Goal: Information Seeking & Learning: Obtain resource

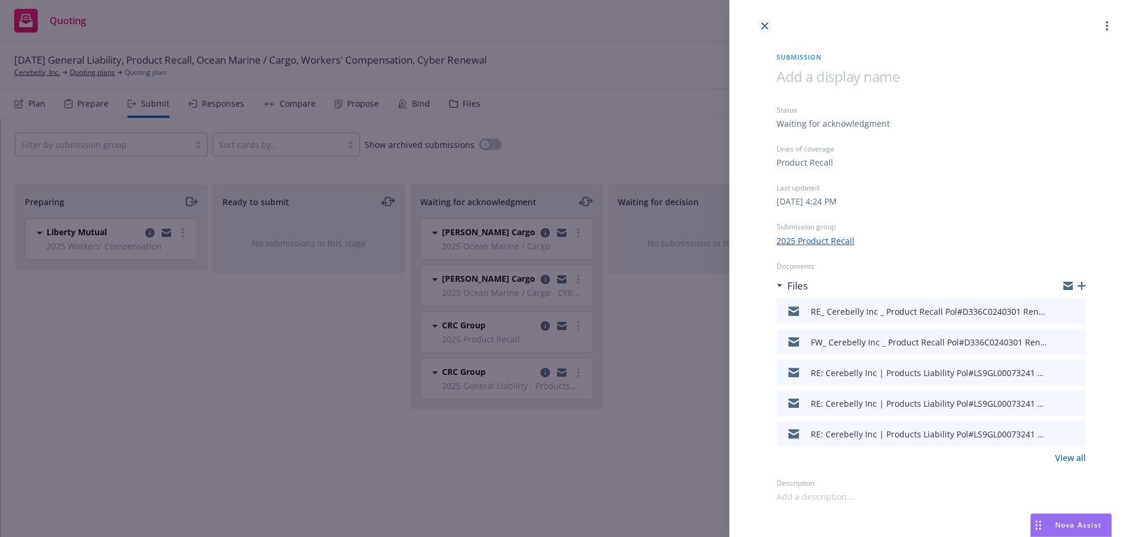
click at [771, 29] on link "close" at bounding box center [765, 26] width 14 height 14
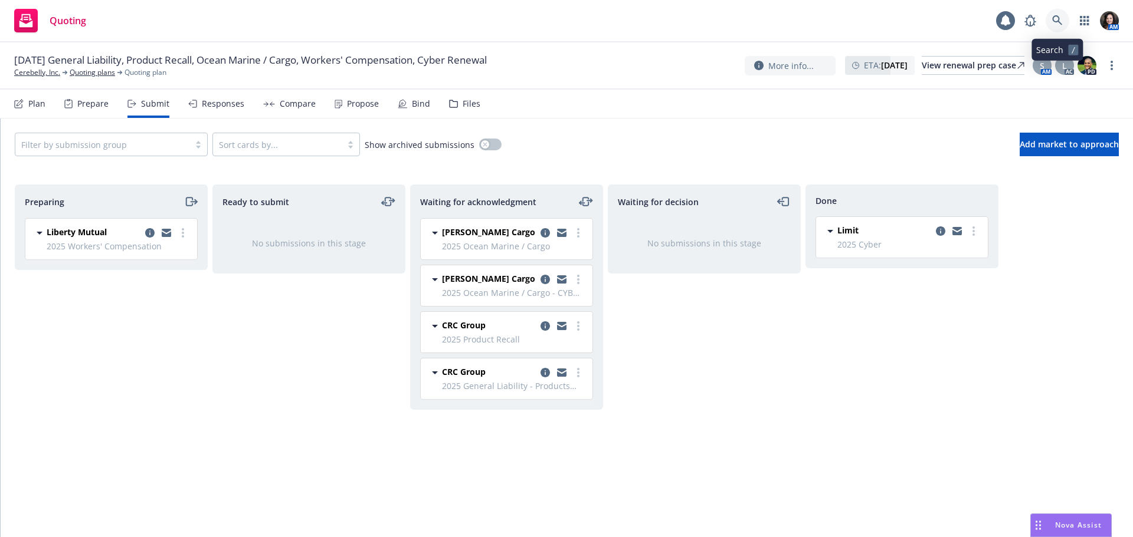
click at [1058, 17] on icon at bounding box center [1057, 20] width 10 height 10
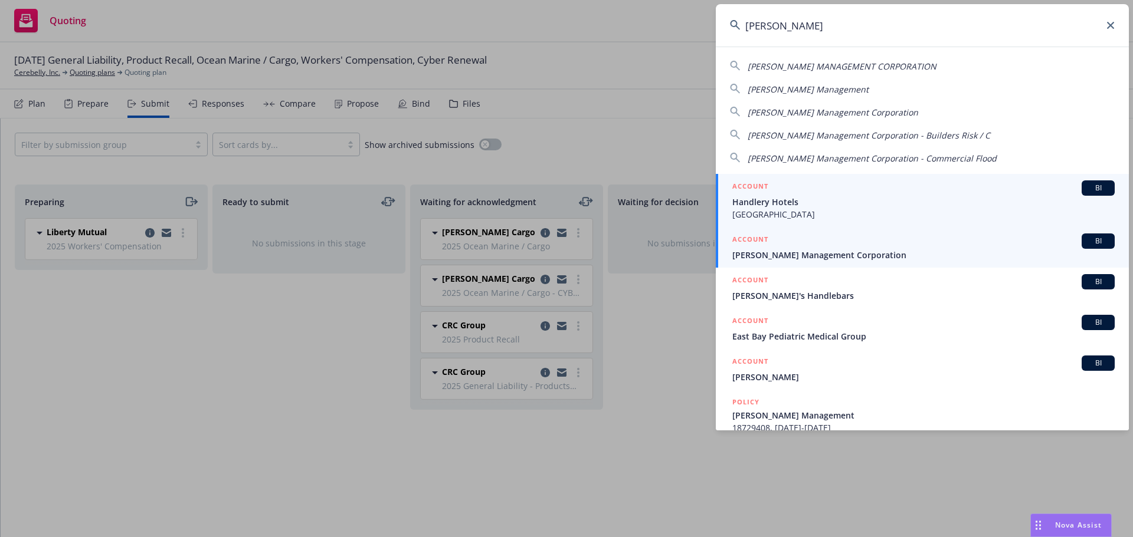
type input "handley"
click at [910, 245] on div "ACCOUNT BI" at bounding box center [923, 241] width 382 height 15
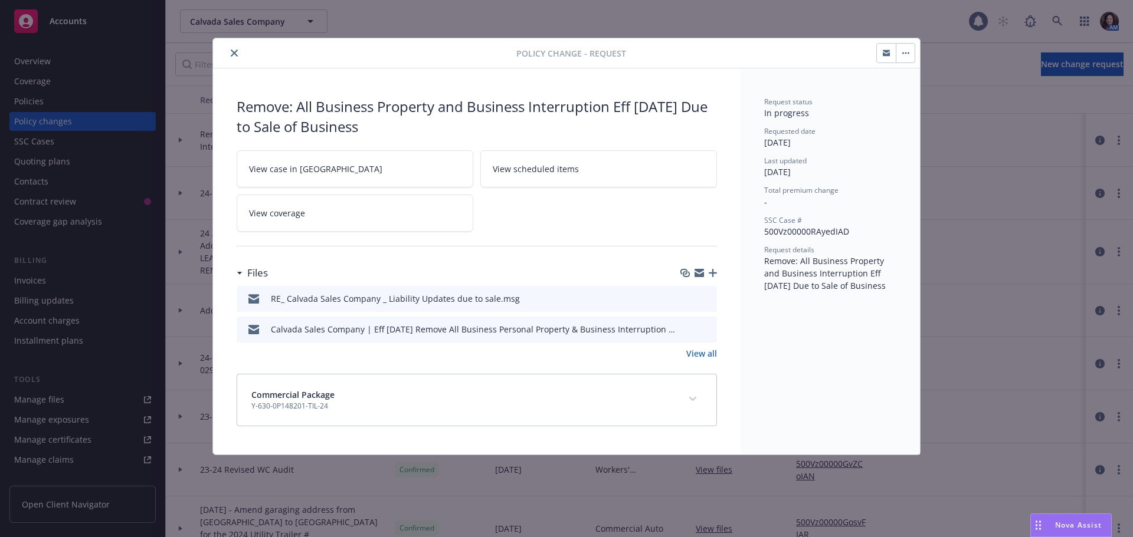
click at [232, 48] on button "close" at bounding box center [234, 53] width 14 height 14
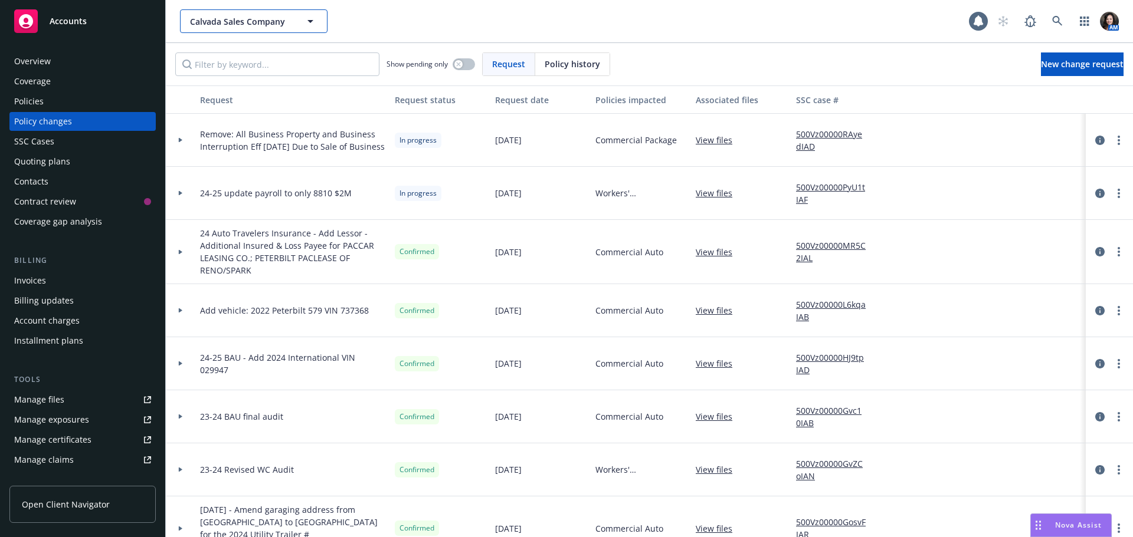
click at [237, 25] on span "Calvada Sales Company" at bounding box center [241, 21] width 102 height 12
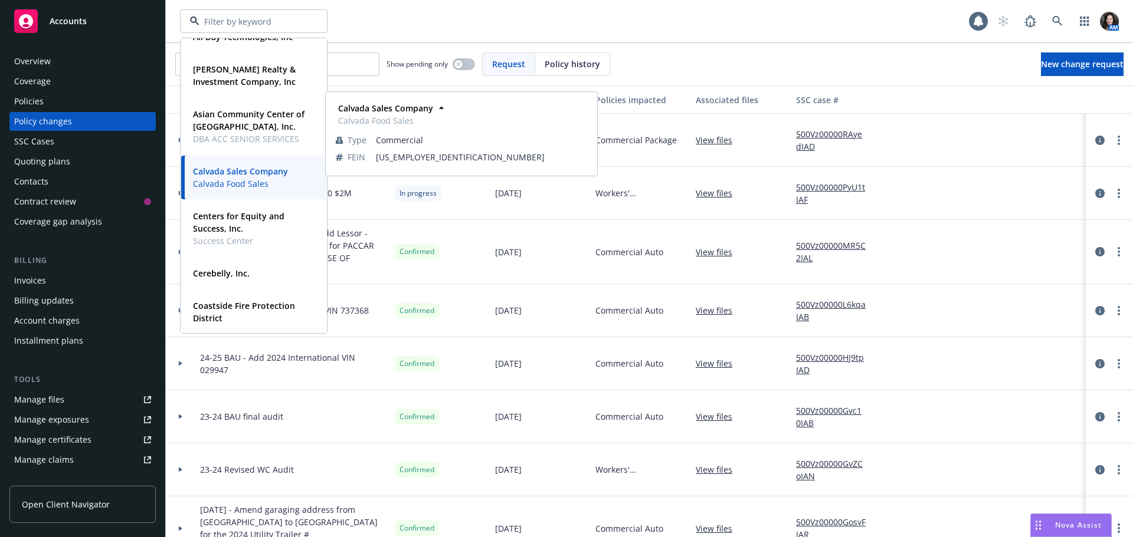
scroll to position [118, 0]
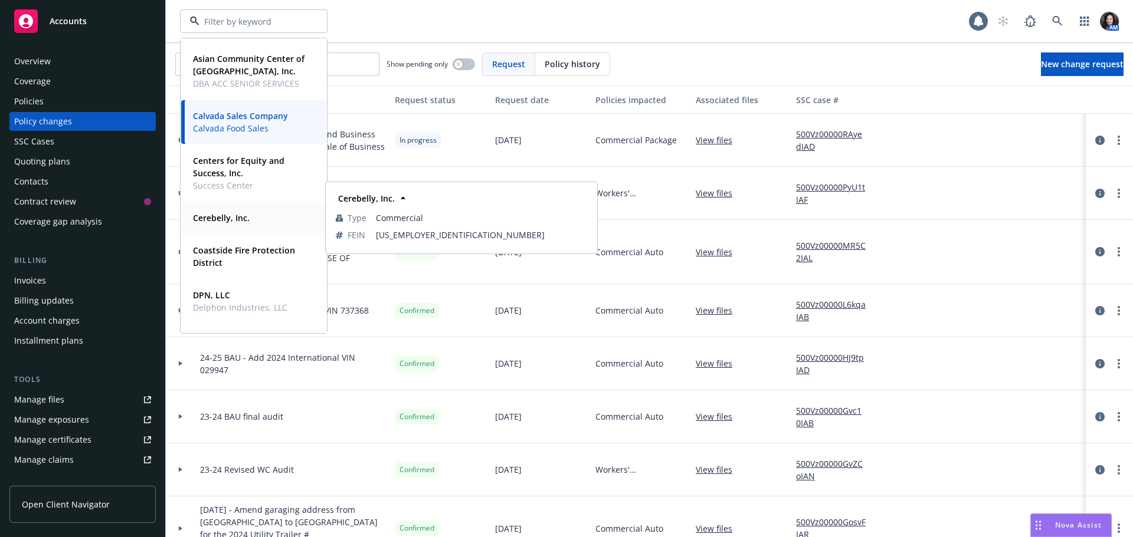
click at [201, 222] on strong "Cerebelly, Inc." at bounding box center [221, 217] width 57 height 11
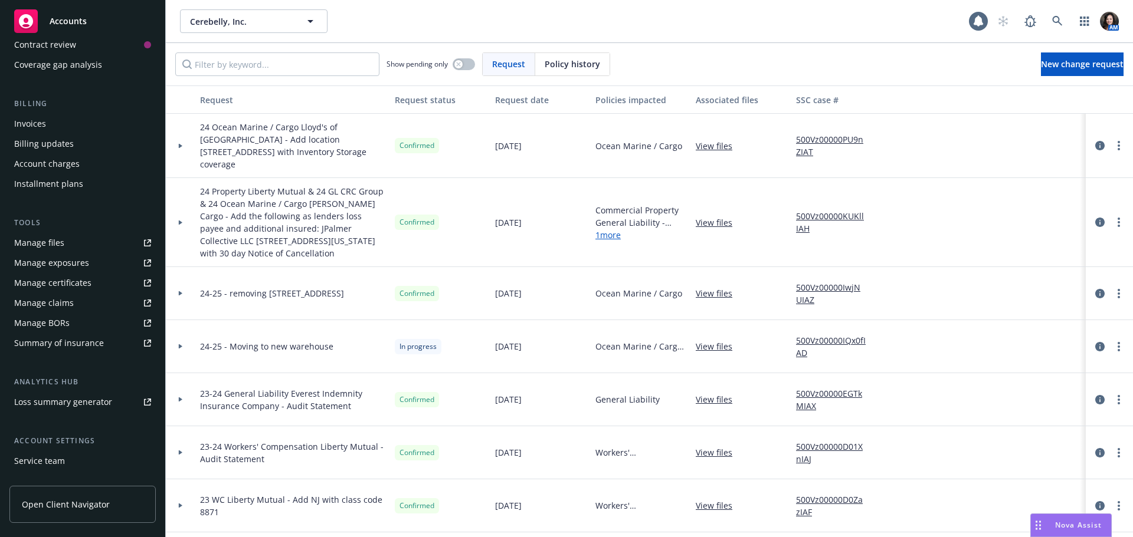
scroll to position [177, 0]
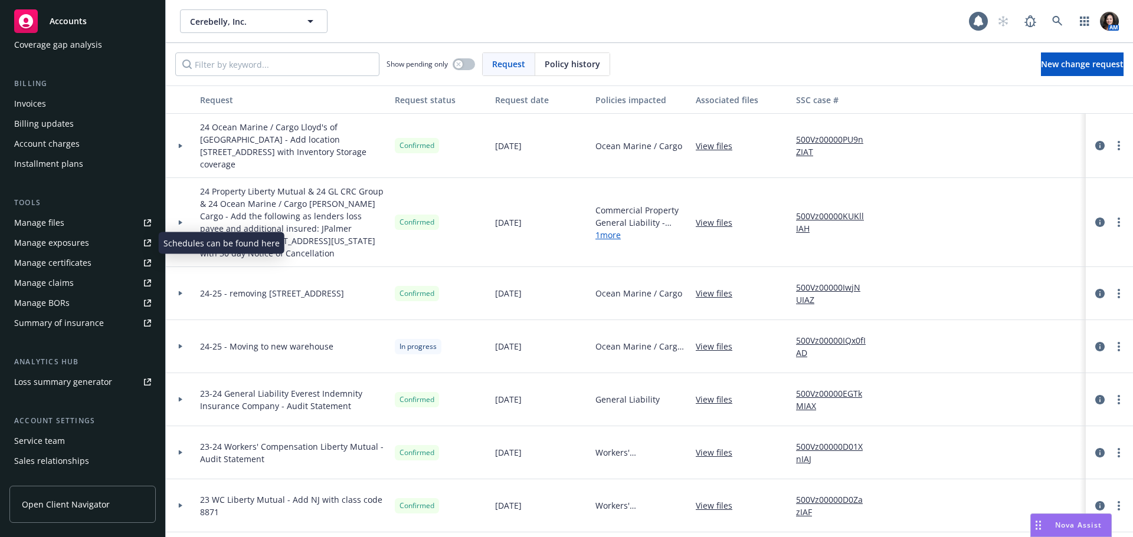
click at [63, 228] on link "Manage files" at bounding box center [82, 223] width 146 height 19
click at [1061, 24] on icon at bounding box center [1057, 21] width 11 height 11
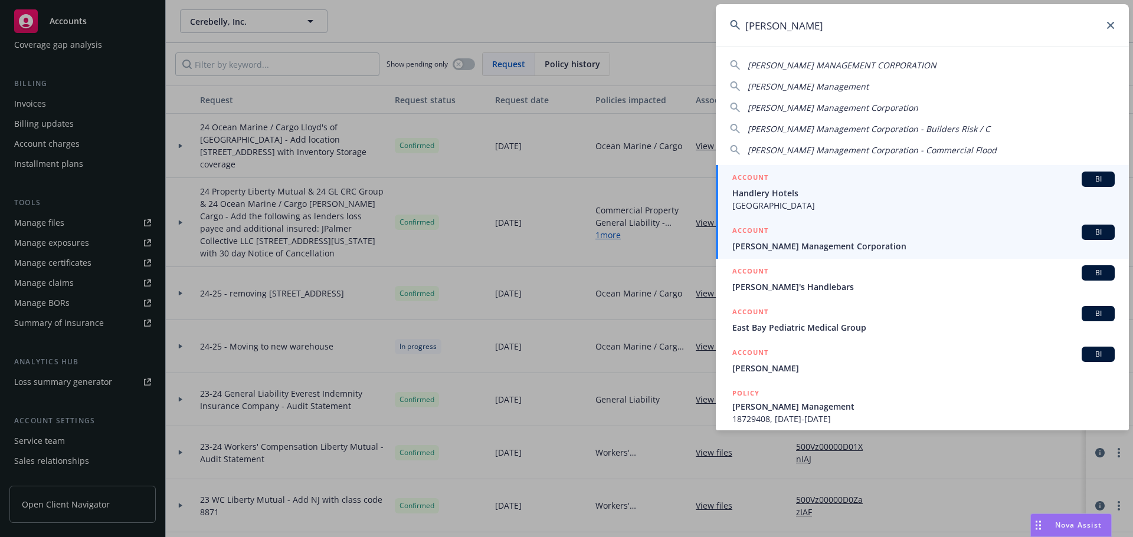
type input "handley"
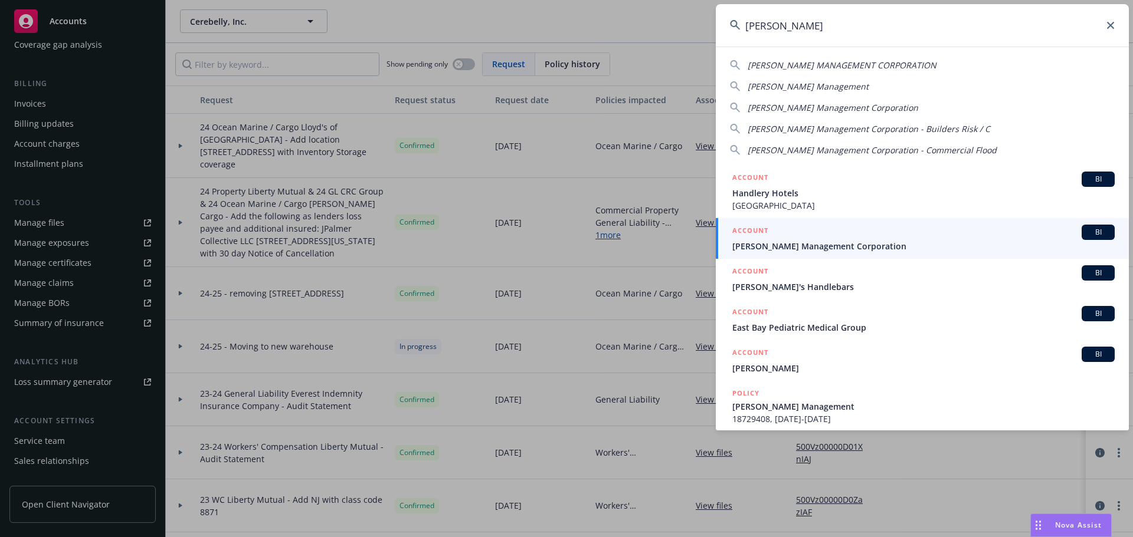
click at [807, 247] on span "[PERSON_NAME] Management Corporation" at bounding box center [923, 246] width 382 height 12
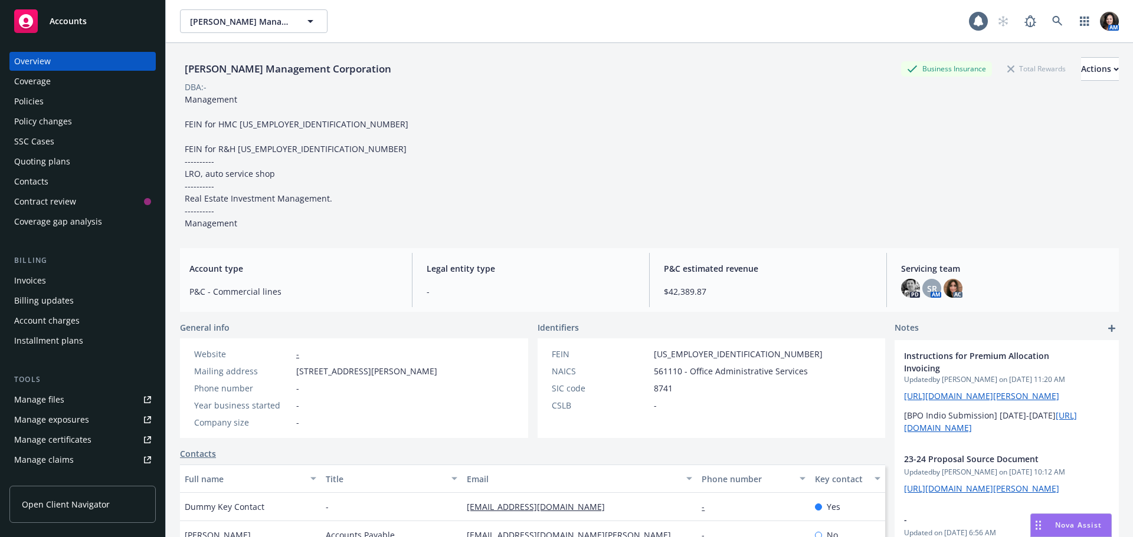
click at [71, 103] on div "Policies" at bounding box center [82, 101] width 137 height 19
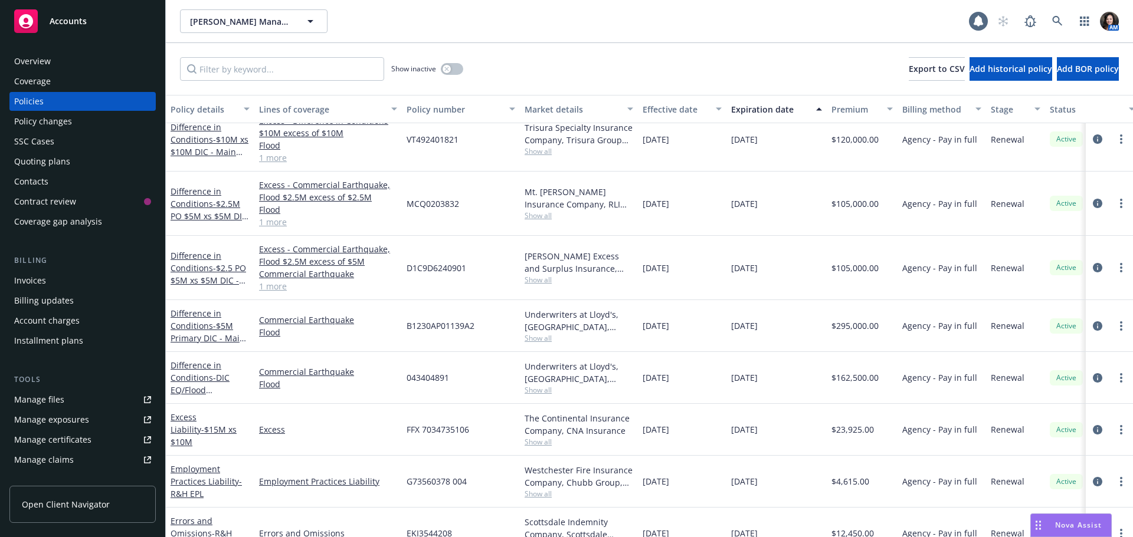
scroll to position [59, 0]
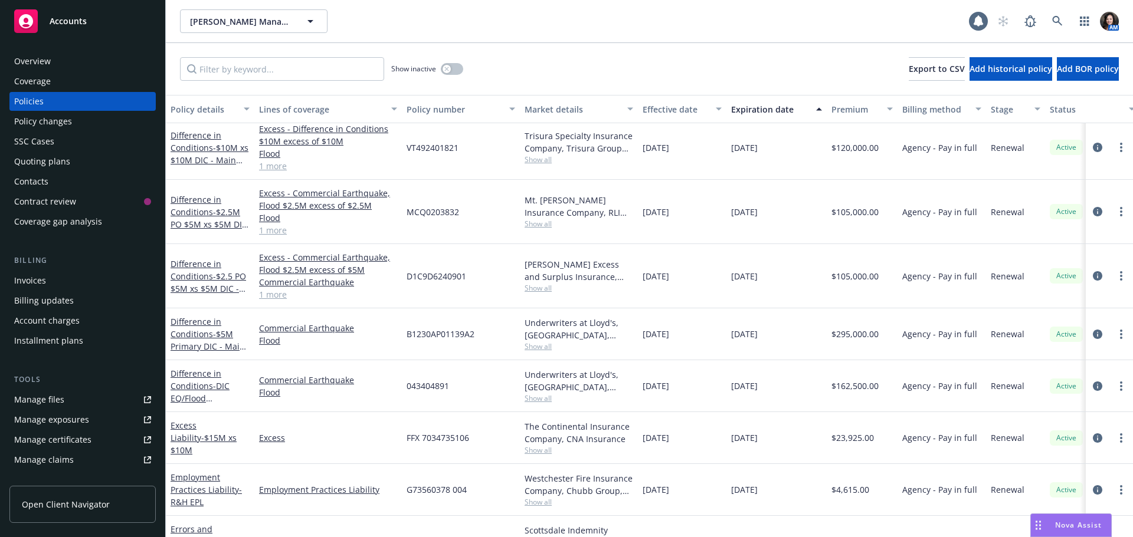
click at [70, 70] on div "Overview" at bounding box center [82, 61] width 137 height 19
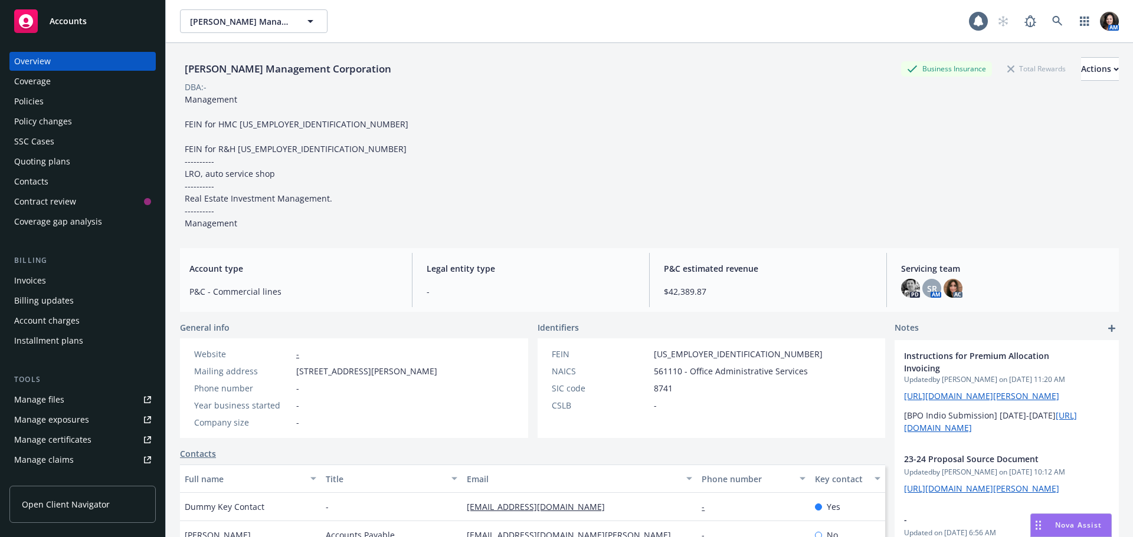
click at [31, 106] on div "Policies" at bounding box center [29, 101] width 30 height 19
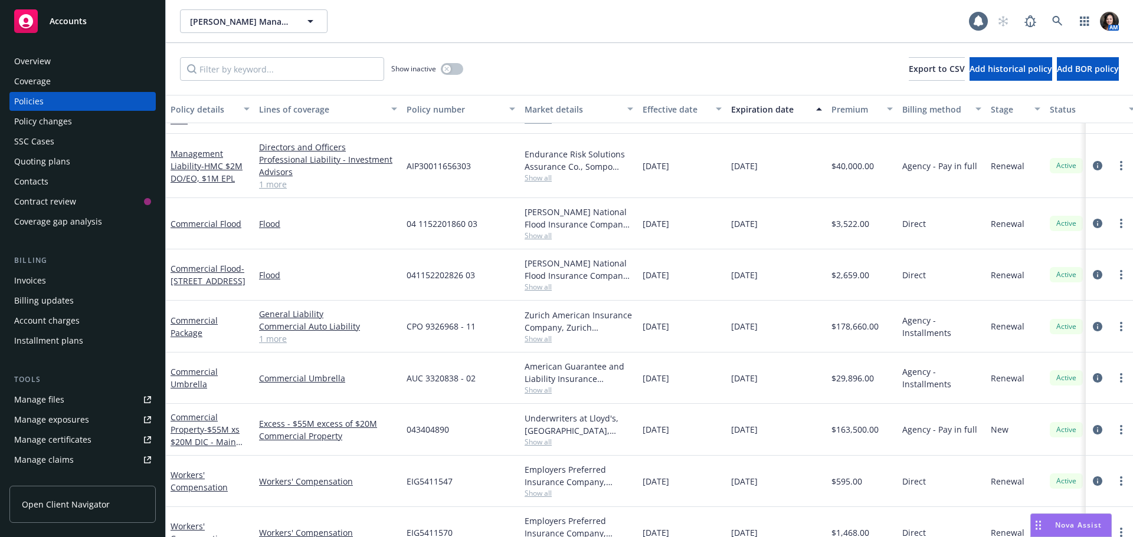
scroll to position [450, 0]
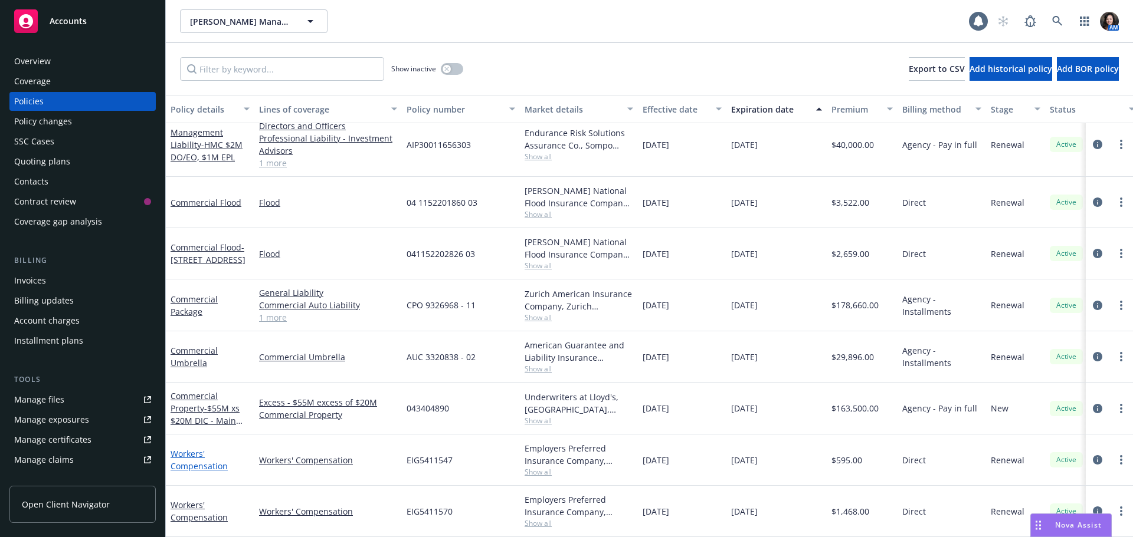
click at [182, 461] on link "Workers' Compensation" at bounding box center [199, 460] width 57 height 24
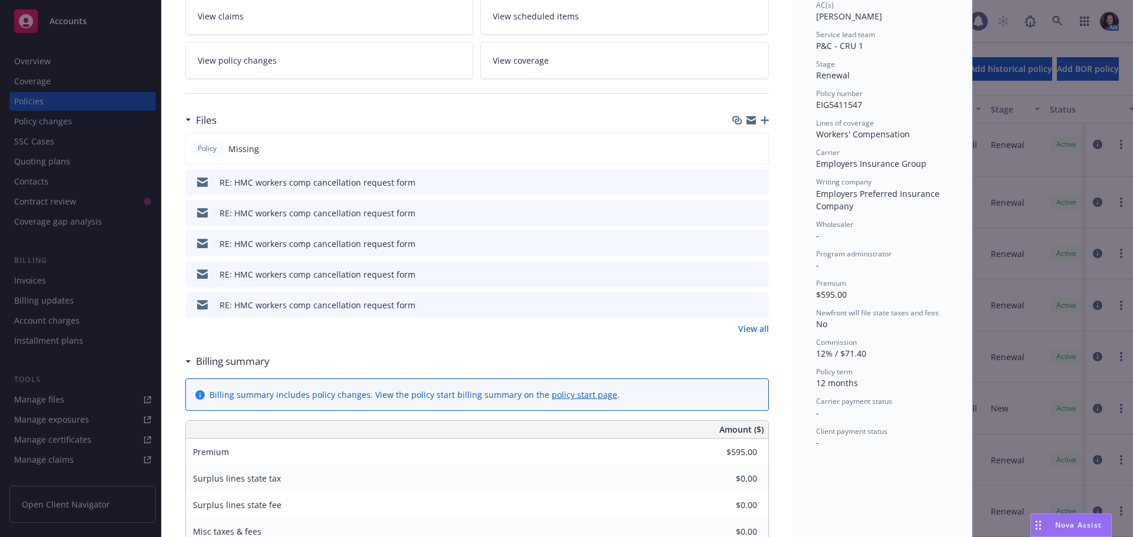
scroll to position [236, 0]
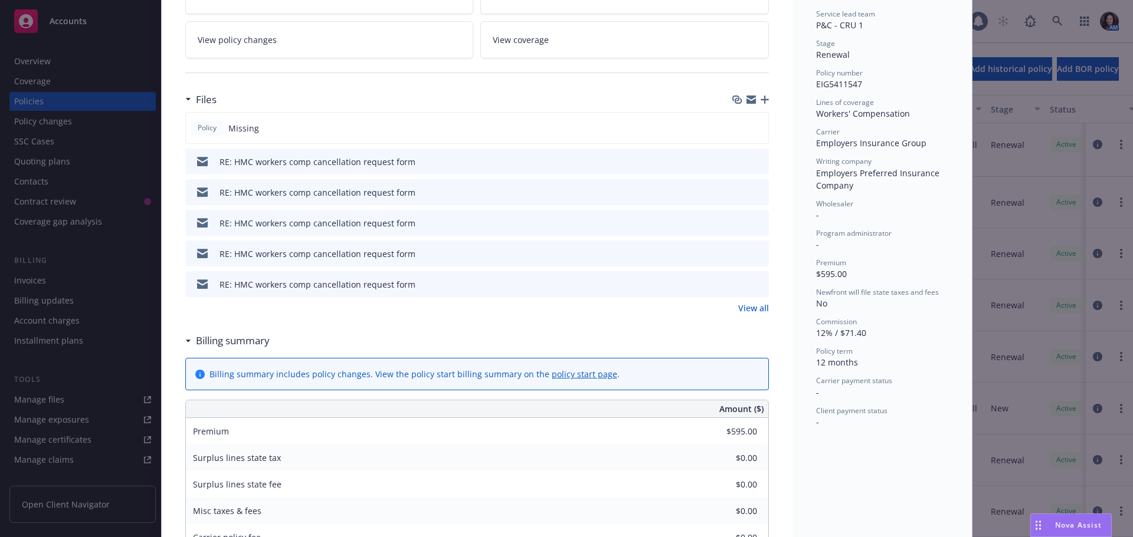
click at [738, 309] on link "View all" at bounding box center [753, 308] width 31 height 12
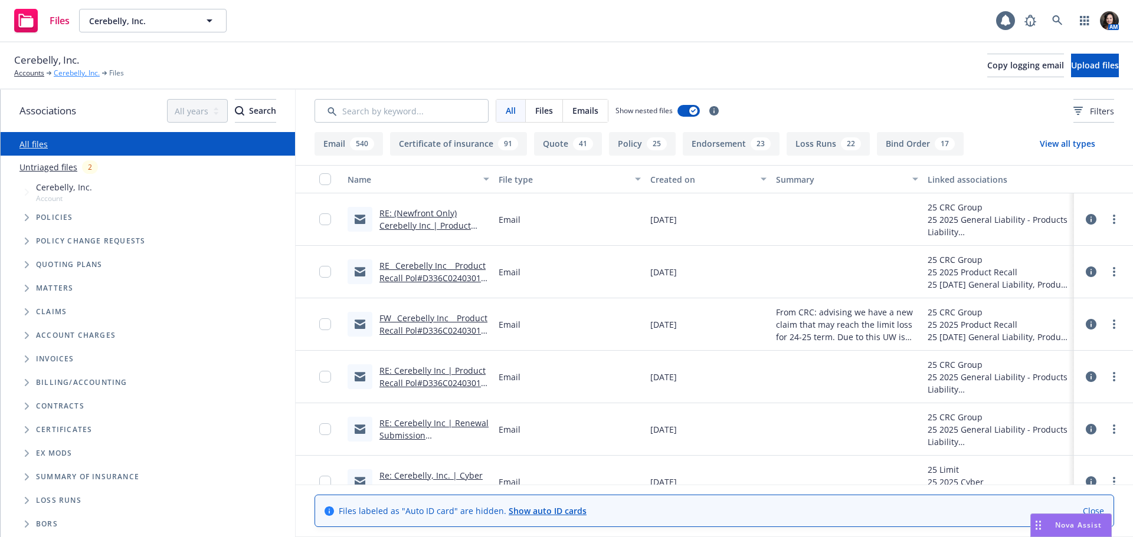
click at [78, 71] on link "Cerebelly, Inc." at bounding box center [77, 73] width 46 height 11
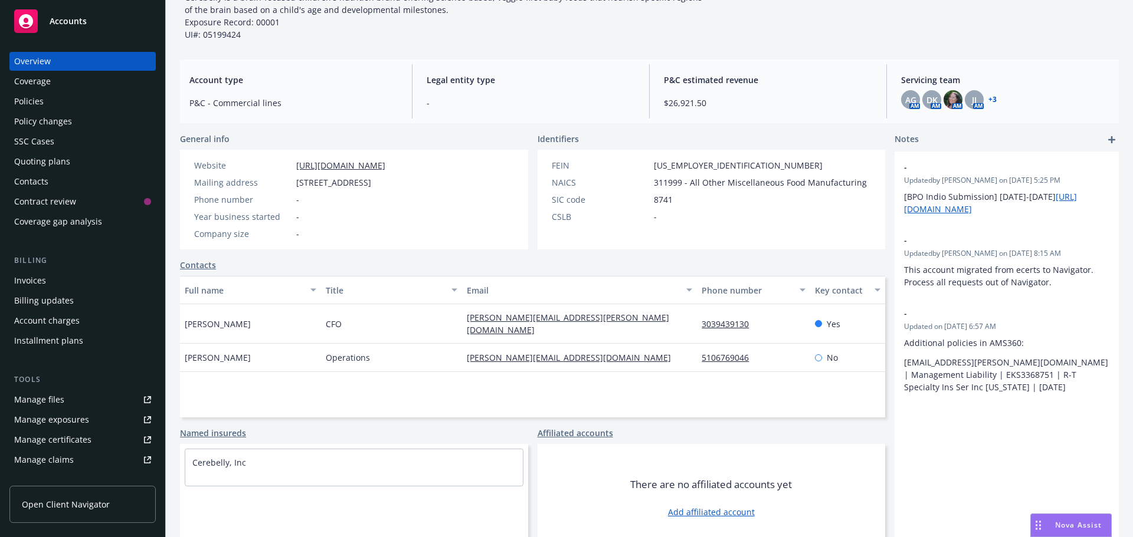
scroll to position [278, 0]
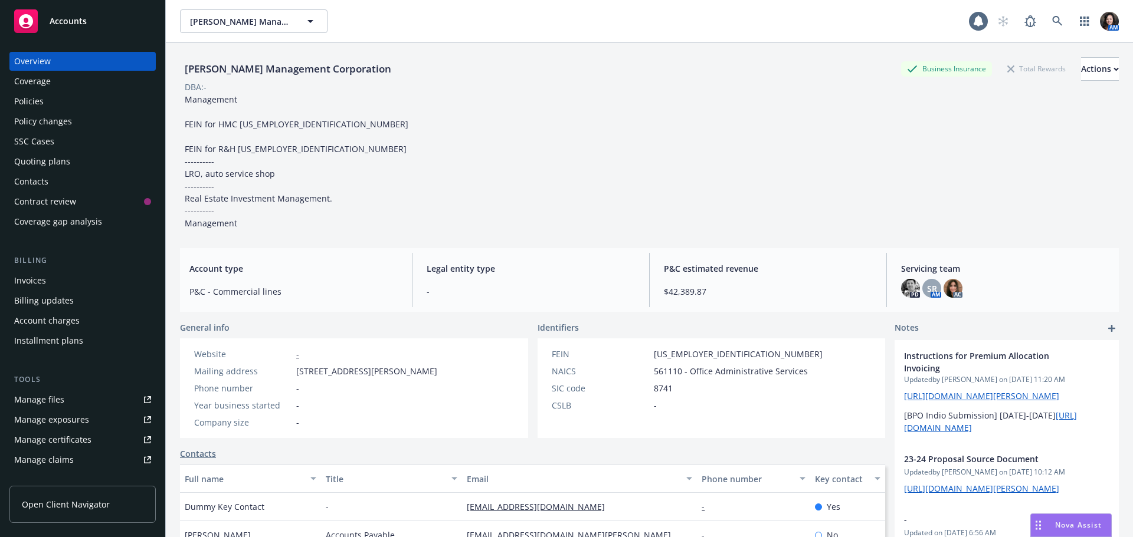
click at [51, 162] on div "Quoting plans" at bounding box center [42, 161] width 56 height 19
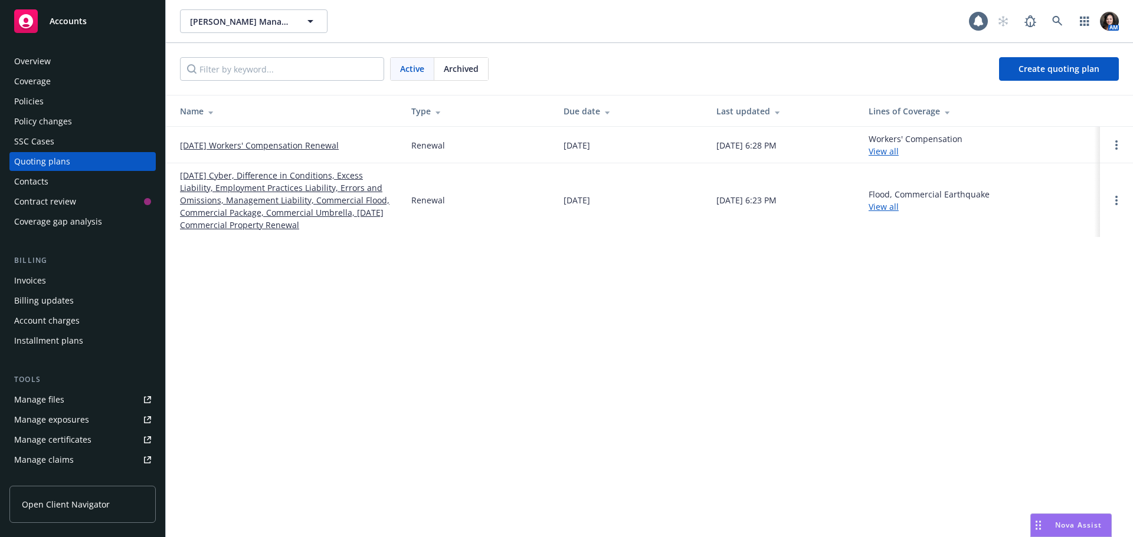
click at [212, 188] on link "10/01/25 Cyber, Difference in Conditions, Excess Liability, Employment Practice…" at bounding box center [286, 200] width 212 height 62
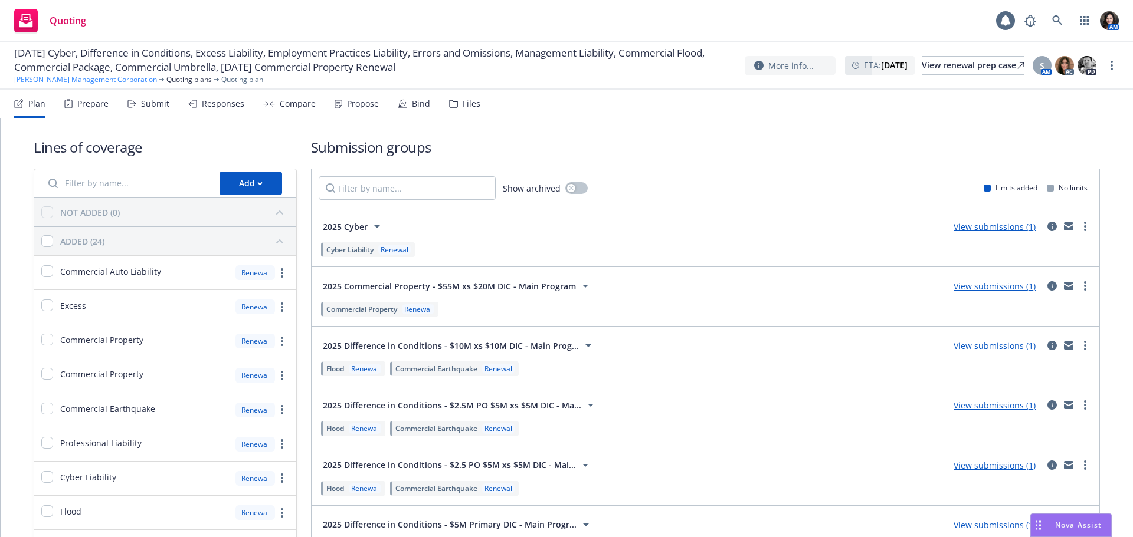
click at [69, 78] on link "[PERSON_NAME] Management Corporation" at bounding box center [85, 79] width 143 height 11
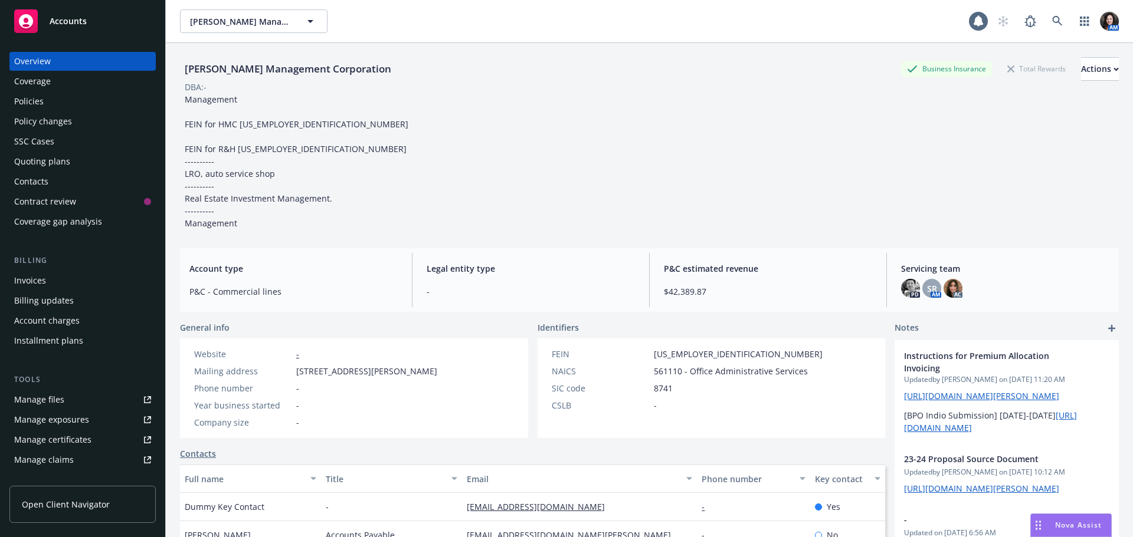
click at [31, 98] on div "Policies" at bounding box center [29, 101] width 30 height 19
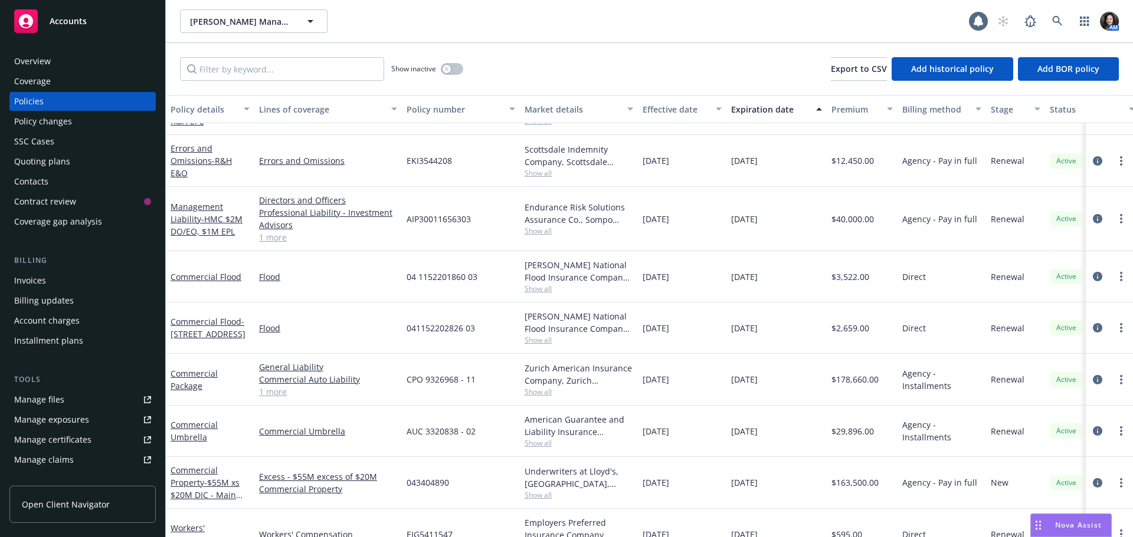
scroll to position [450, 0]
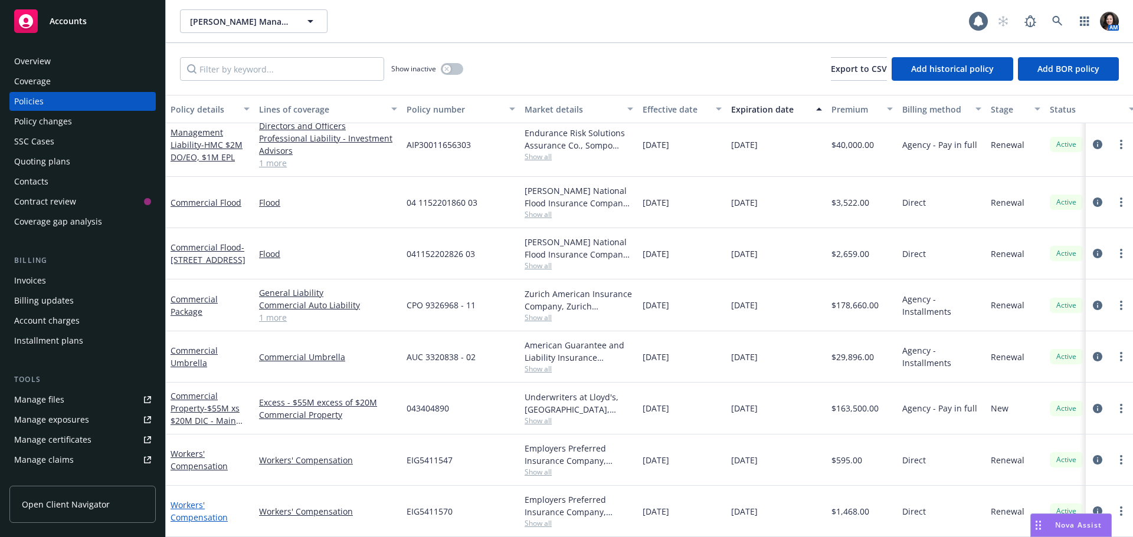
click at [192, 500] on link "Workers' Compensation" at bounding box center [199, 512] width 57 height 24
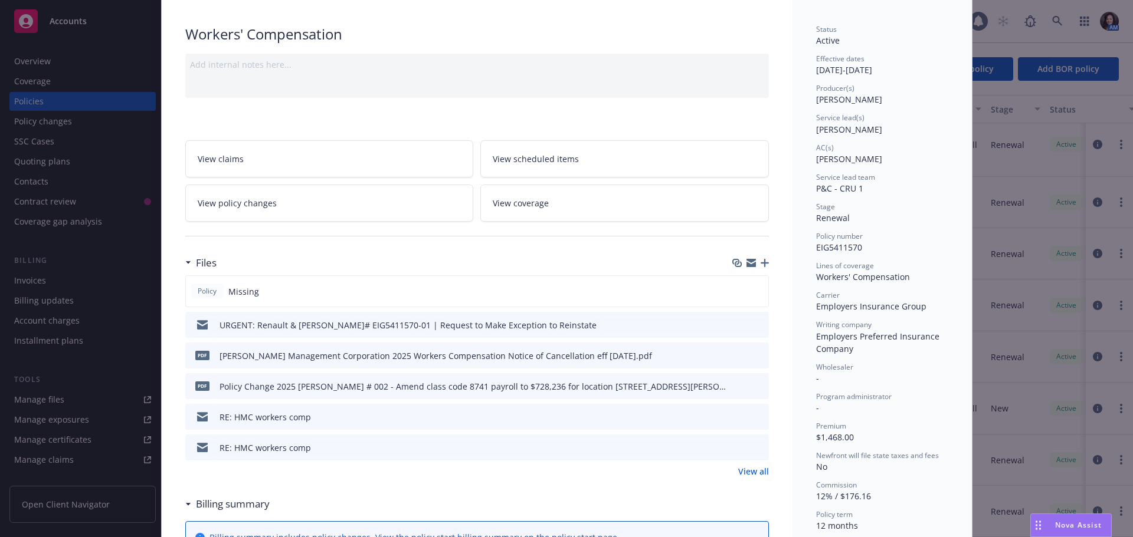
scroll to position [59, 0]
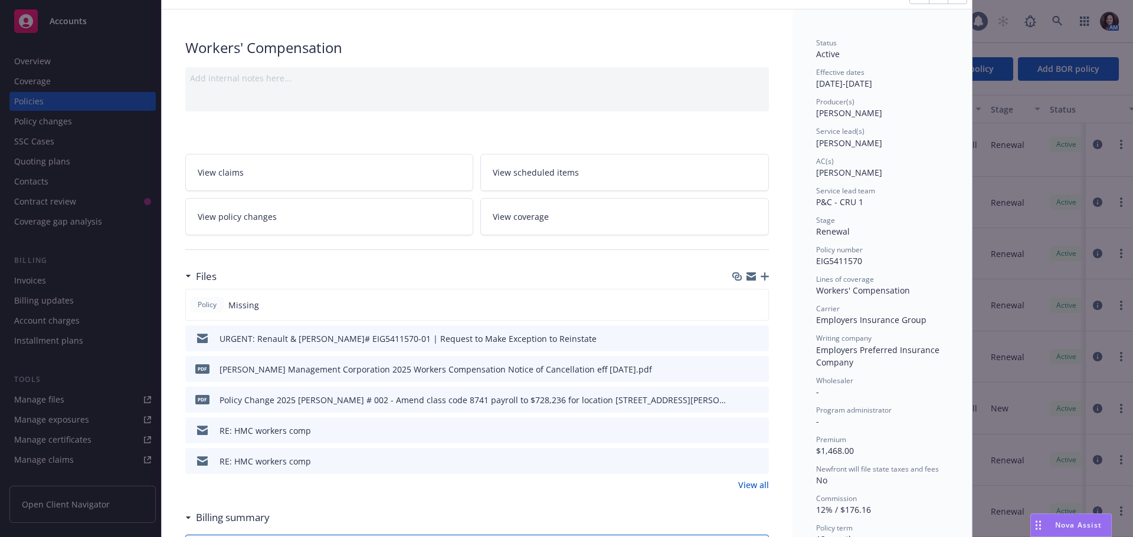
click at [750, 484] on link "View all" at bounding box center [753, 485] width 31 height 12
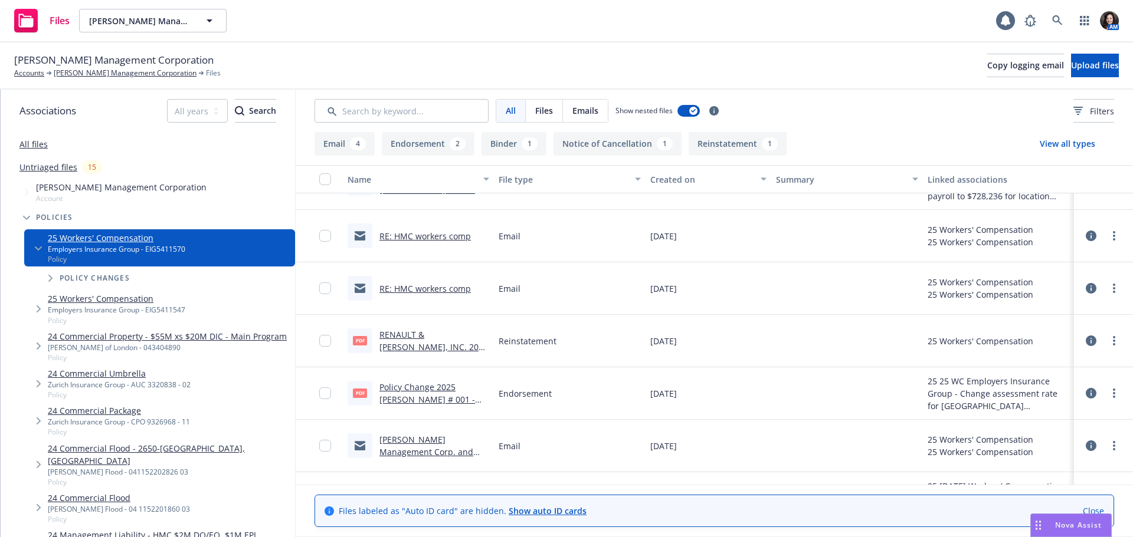
scroll to position [177, 0]
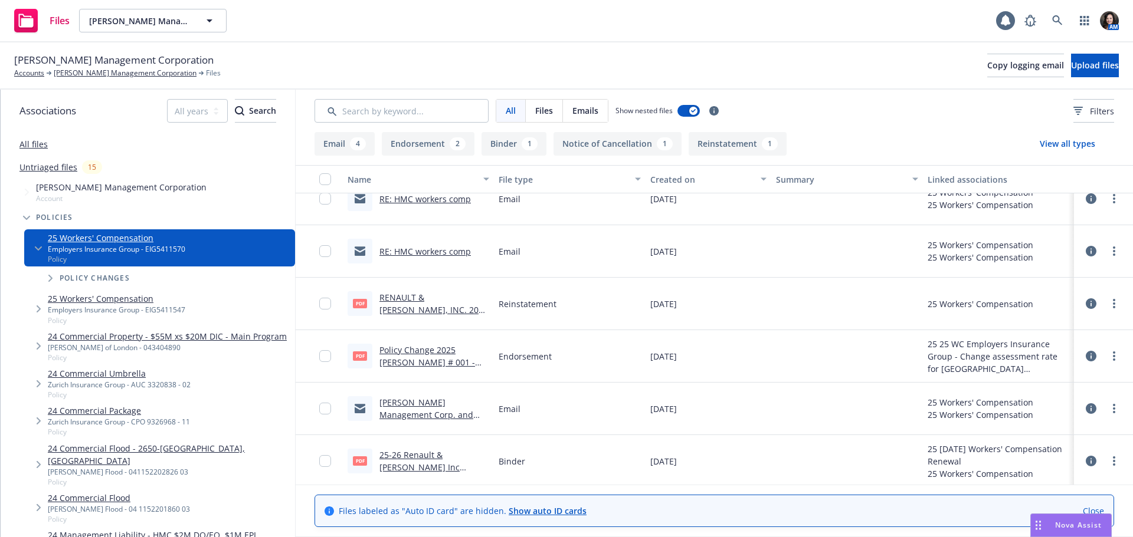
click at [421, 467] on link "25-26 Renault & [PERSON_NAME] Inc [PERSON_NAME].pdf" at bounding box center [420, 468] width 82 height 36
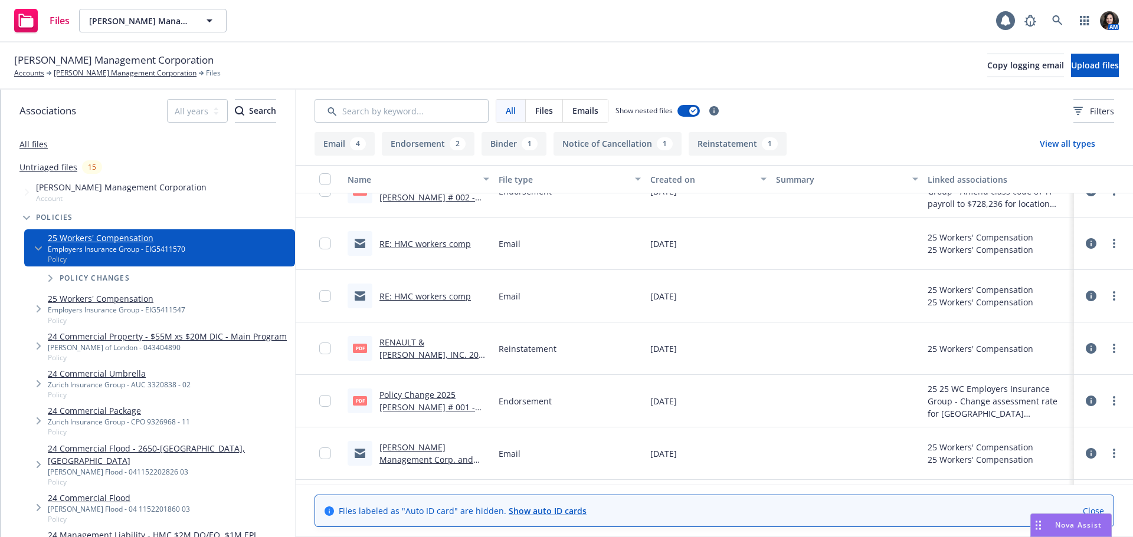
scroll to position [180, 0]
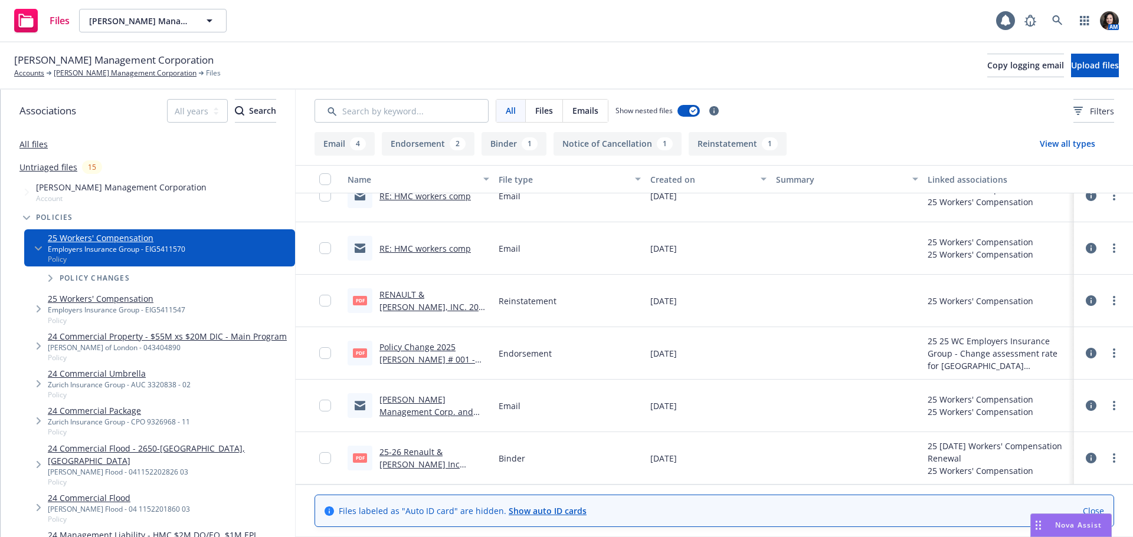
click at [385, 352] on link "Policy Change 2025 [PERSON_NAME] # 001 - Change assessment rate for [GEOGRAPHIC…" at bounding box center [434, 366] width 110 height 48
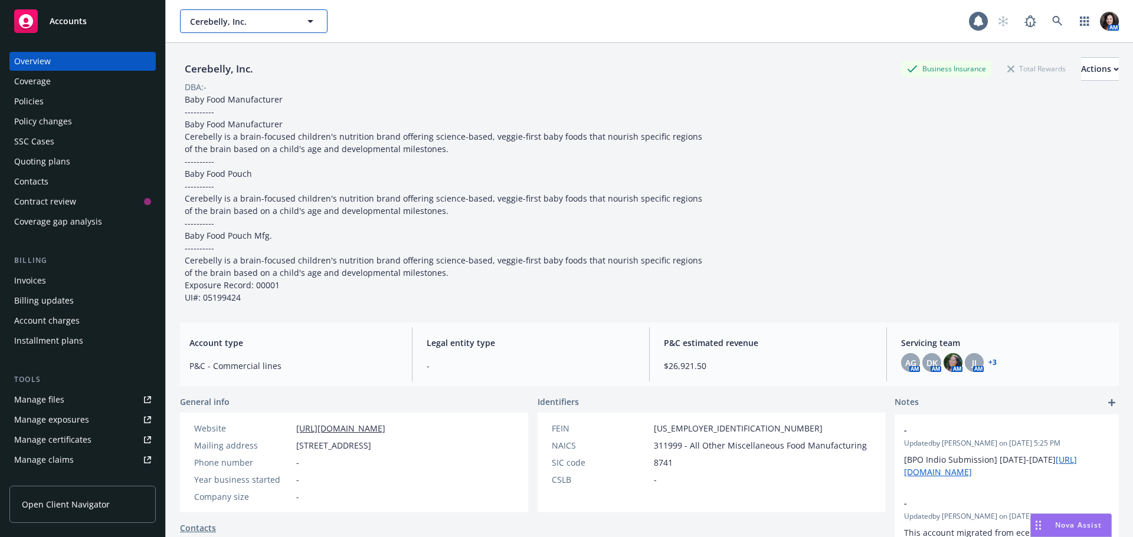
click at [269, 15] on span "Cerebelly, Inc." at bounding box center [241, 21] width 102 height 12
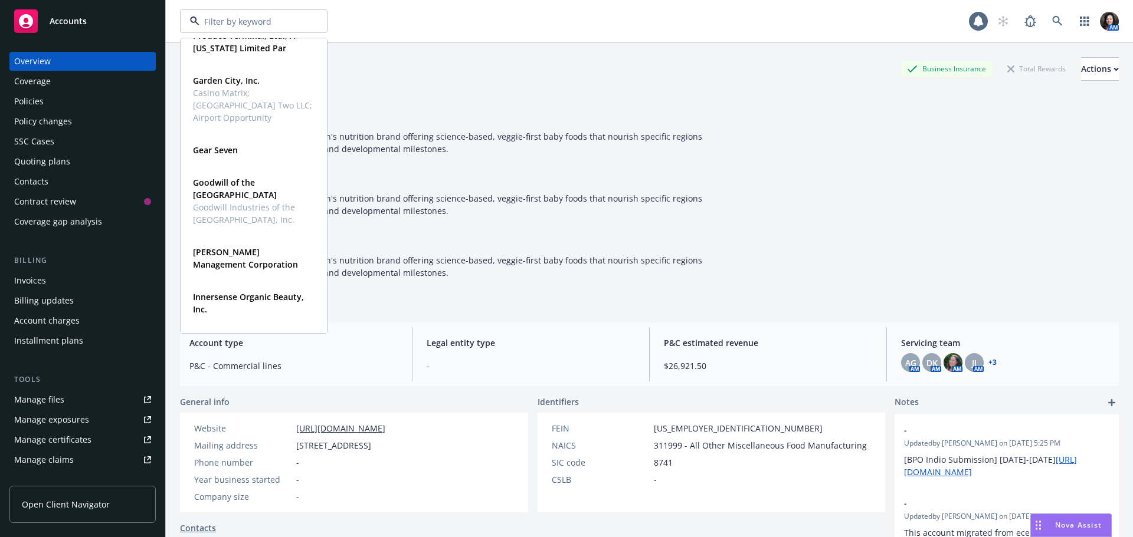
scroll to position [590, 0]
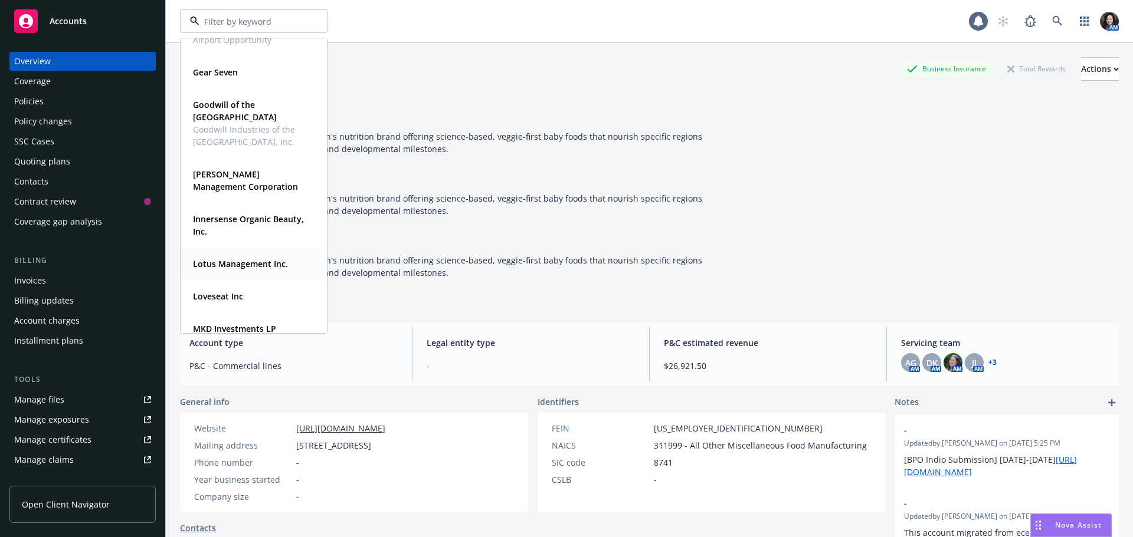
click at [255, 263] on strong "Lotus Management Inc." at bounding box center [240, 263] width 95 height 11
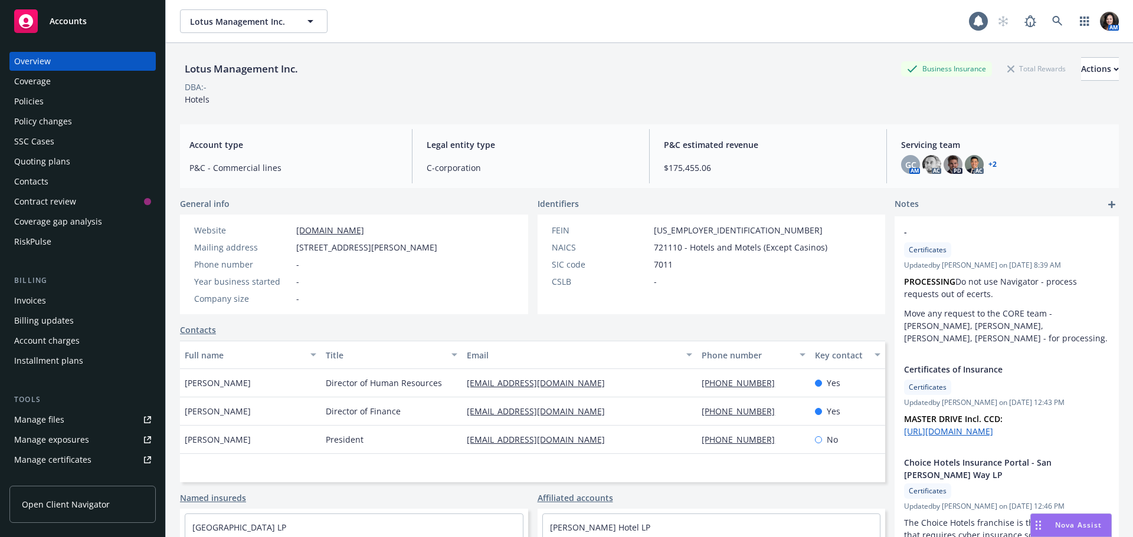
click at [50, 159] on div "Quoting plans" at bounding box center [42, 161] width 56 height 19
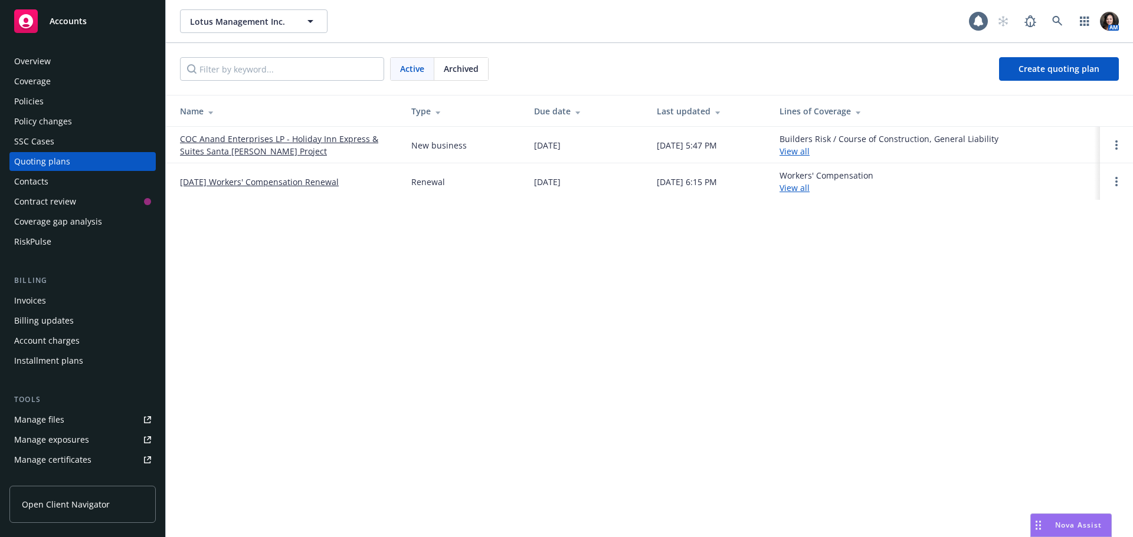
click at [221, 143] on link "COC Anand Enterprises LP - Holiday Inn Express & Suites Santa Maria Project" at bounding box center [286, 145] width 212 height 25
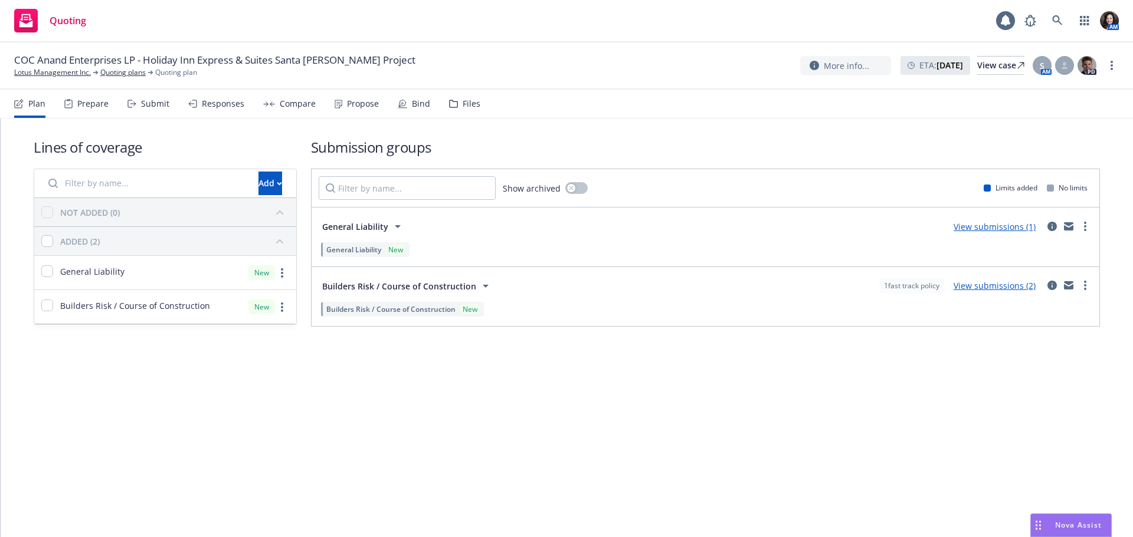
click at [1009, 283] on link "View submissions (2)" at bounding box center [994, 285] width 82 height 11
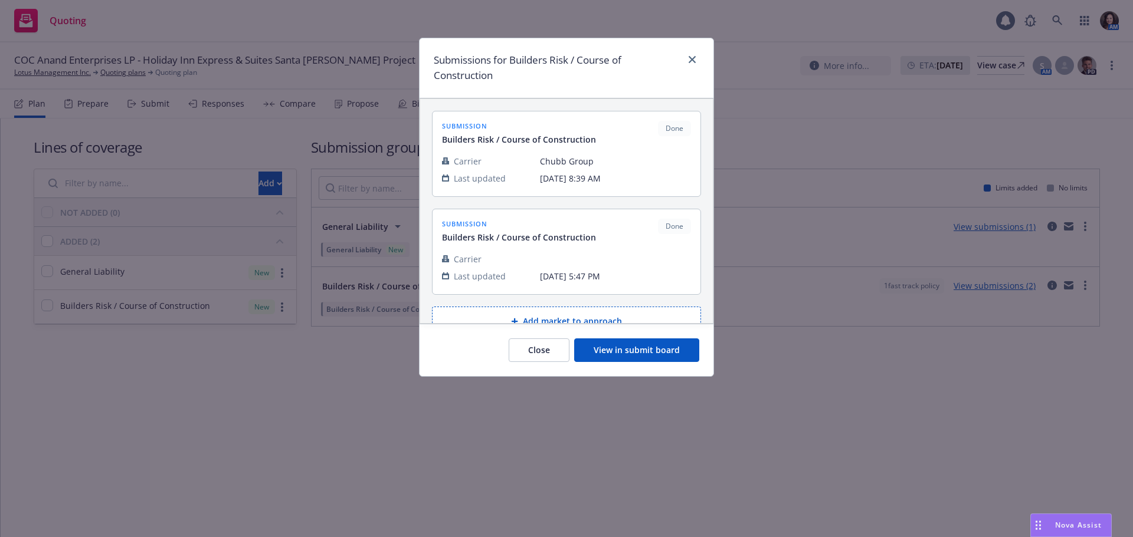
click at [532, 356] on button "Close" at bounding box center [539, 351] width 61 height 24
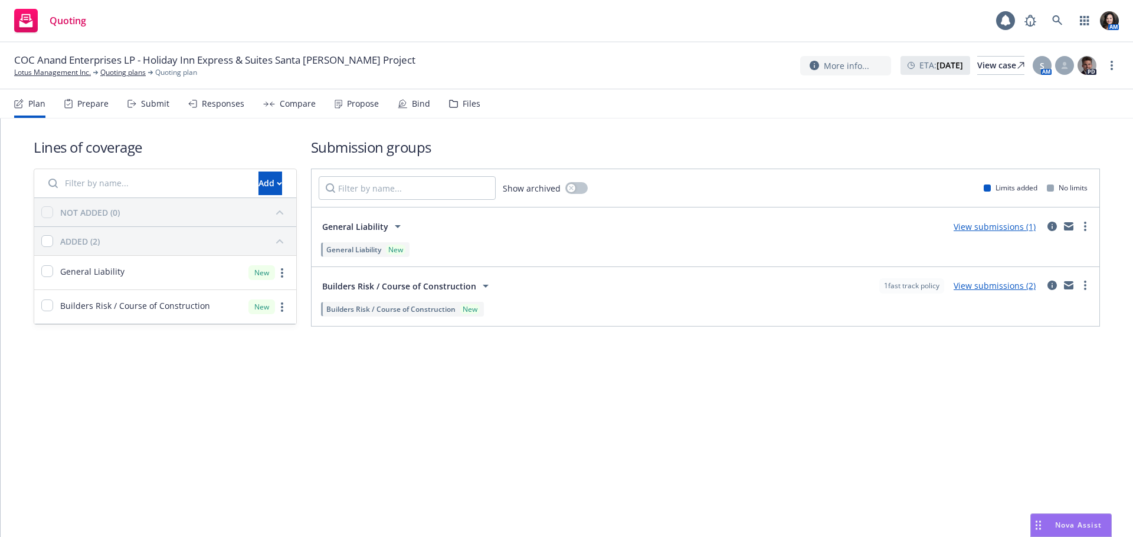
click at [468, 102] on div "Files" at bounding box center [472, 103] width 18 height 9
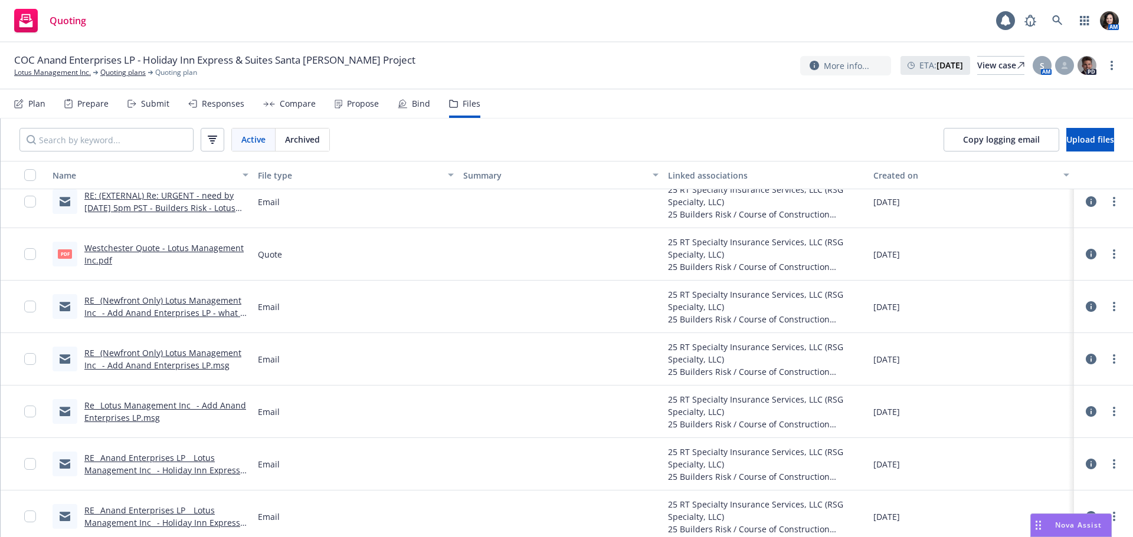
scroll to position [118, 0]
click at [241, 245] on div "Westchester Quote - Lotus Management Inc.pdf" at bounding box center [166, 254] width 164 height 25
click at [237, 246] on link "Westchester Quote - Lotus Management Inc.pdf" at bounding box center [163, 254] width 159 height 24
click at [48, 71] on link "Lotus Management Inc." at bounding box center [52, 72] width 77 height 11
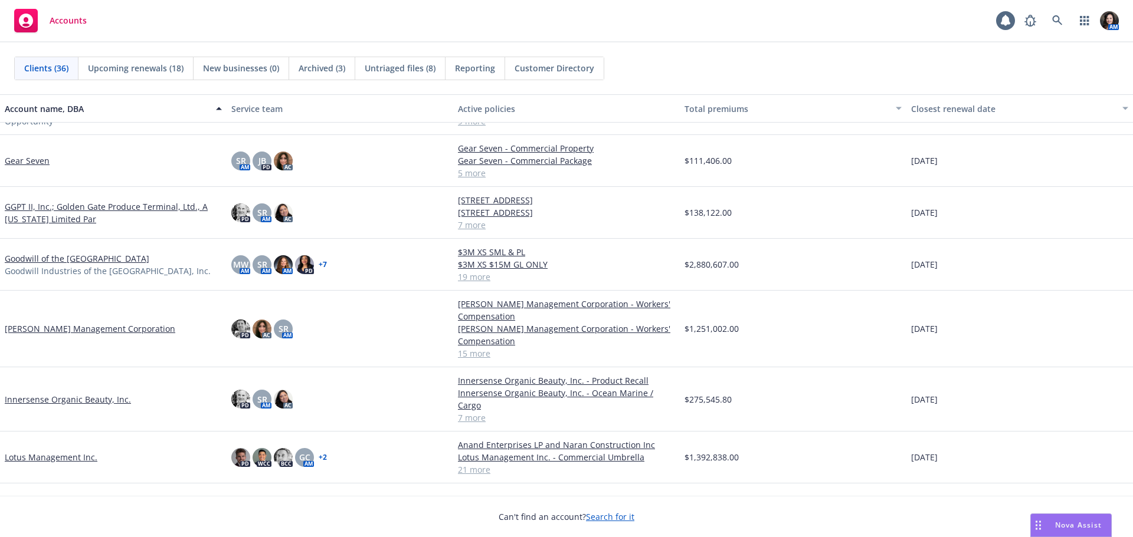
scroll to position [590, 0]
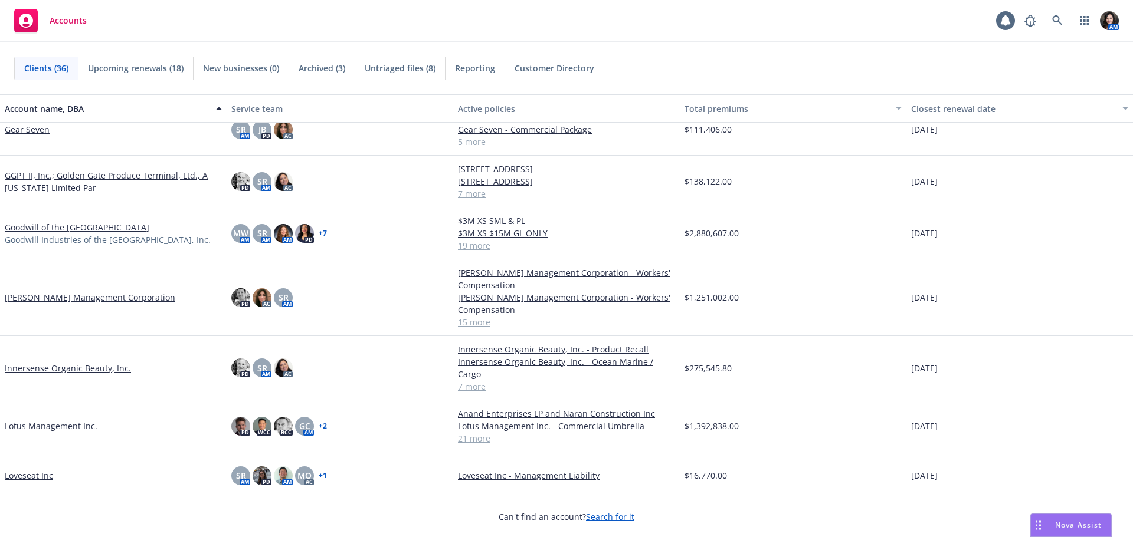
click at [43, 420] on link "Lotus Management Inc." at bounding box center [51, 426] width 93 height 12
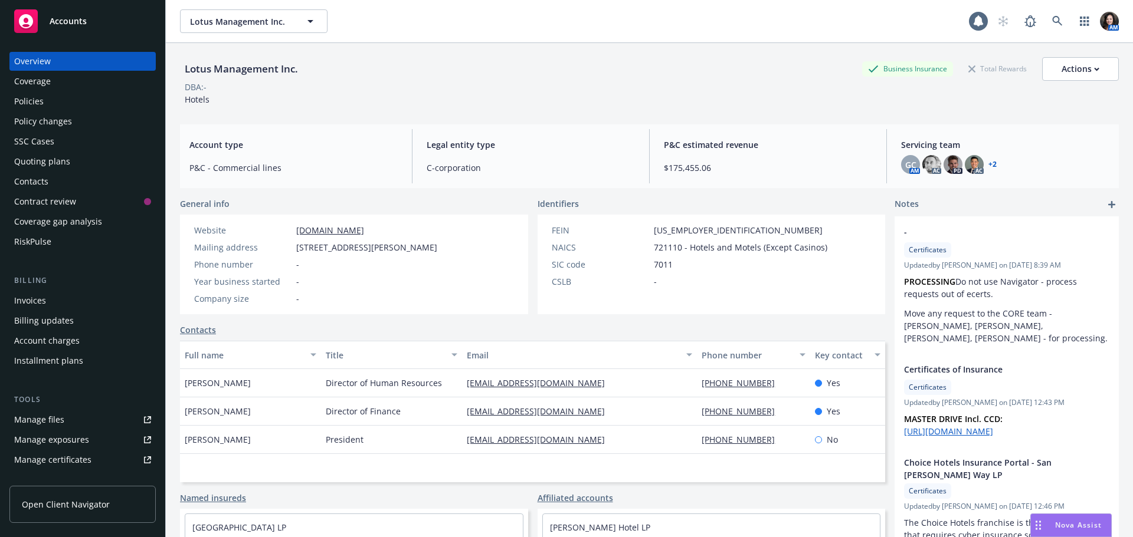
click at [47, 104] on div "Policies" at bounding box center [82, 101] width 137 height 19
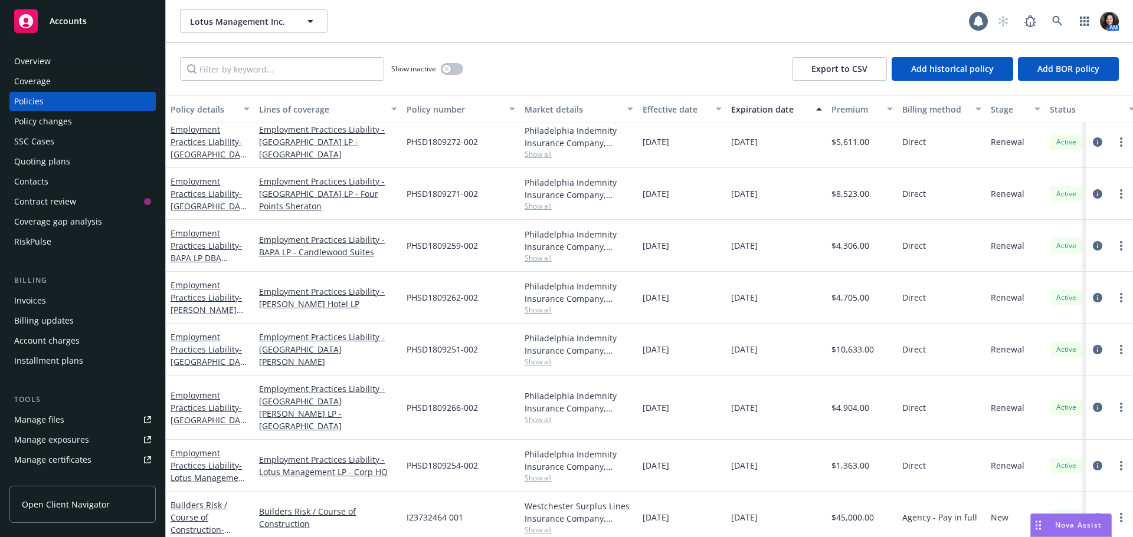
scroll to position [723, 0]
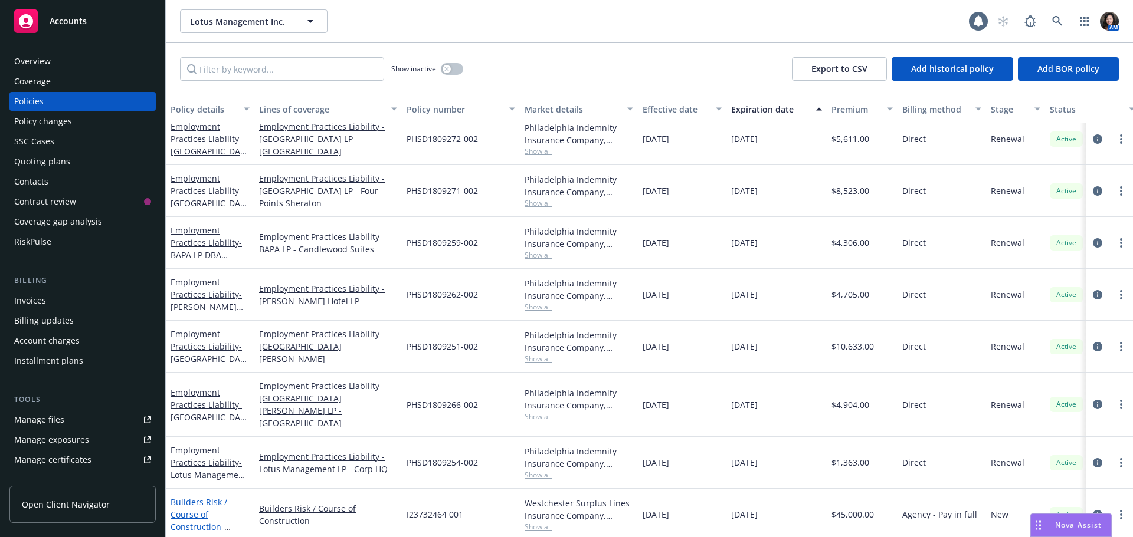
click at [185, 504] on link "Builders Risk / Course of Construction - Anand Enterprises LP and Naran Constru…" at bounding box center [208, 533] width 74 height 73
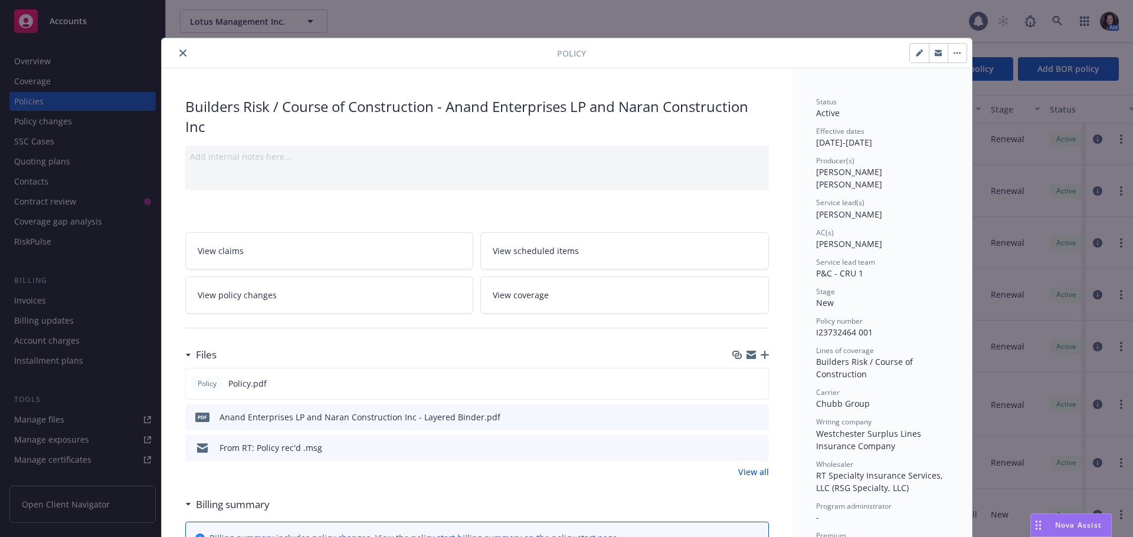
click at [752, 416] on icon "preview file" at bounding box center [757, 416] width 11 height 8
click at [179, 53] on icon "close" at bounding box center [182, 53] width 7 height 7
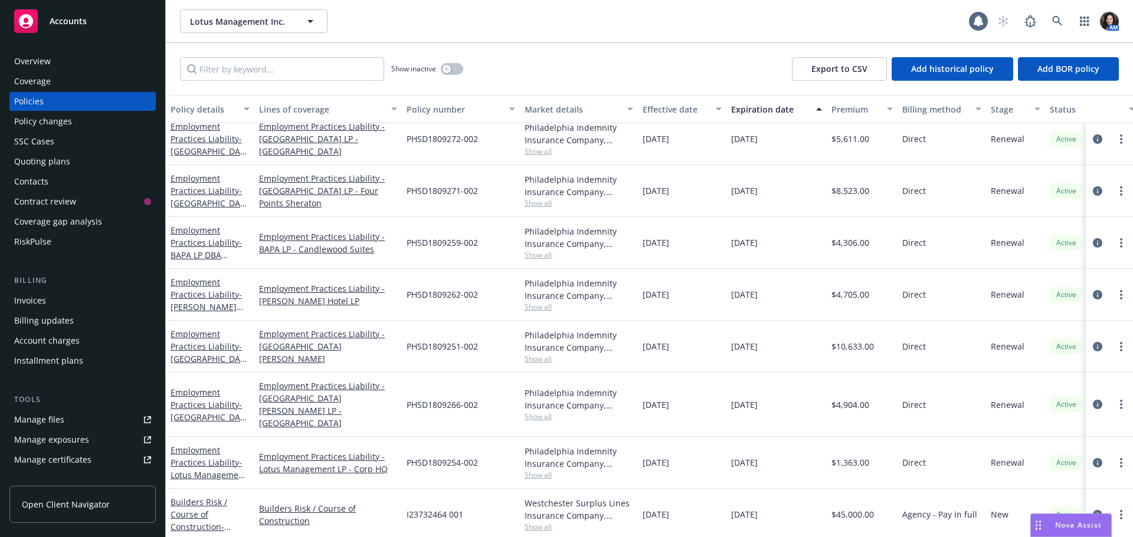
click at [28, 303] on div "Invoices" at bounding box center [30, 300] width 32 height 19
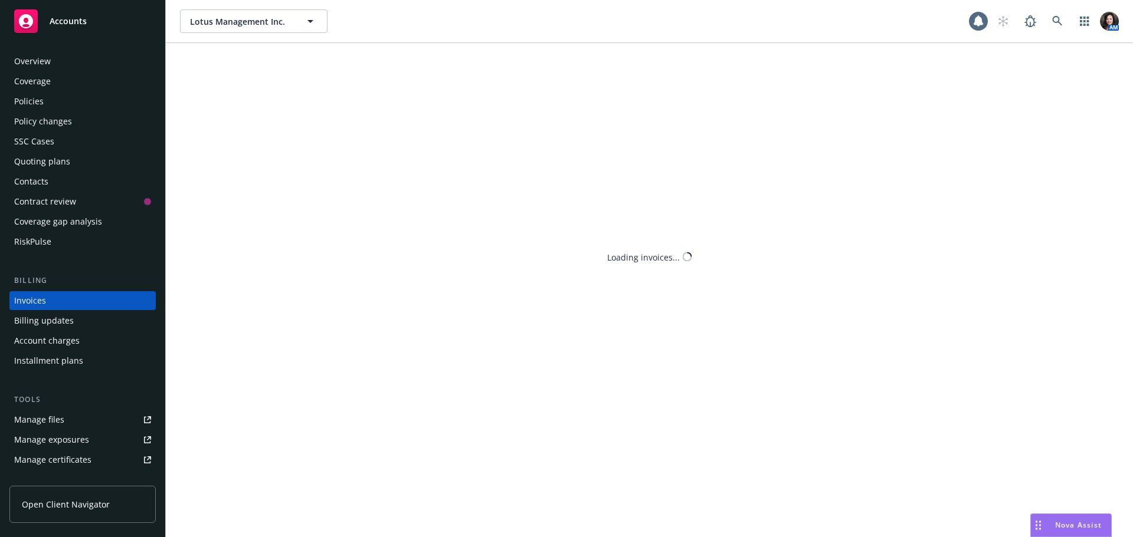
scroll to position [14, 0]
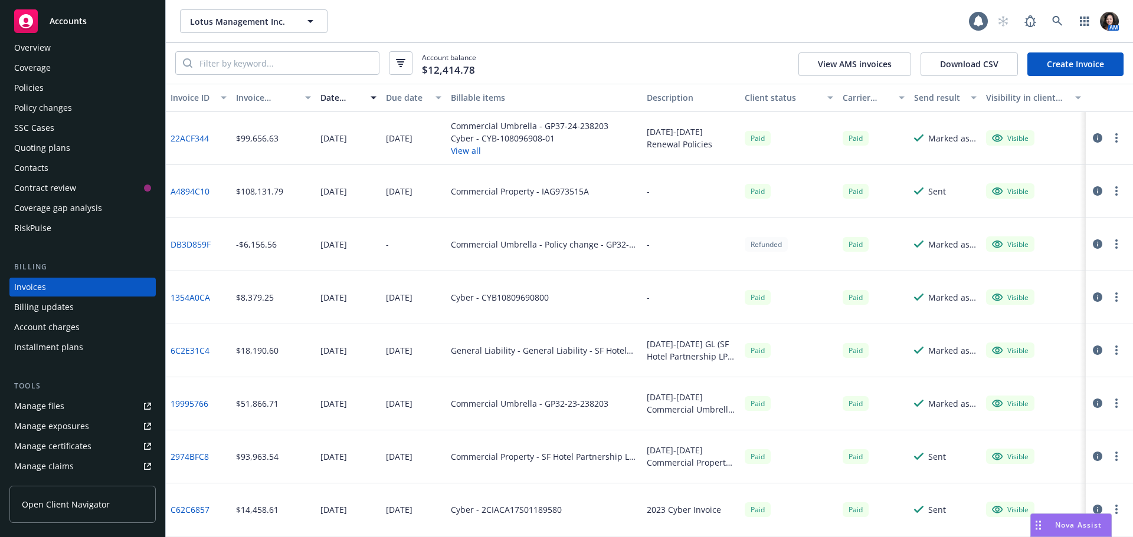
click at [103, 76] on div "Coverage" at bounding box center [82, 67] width 137 height 19
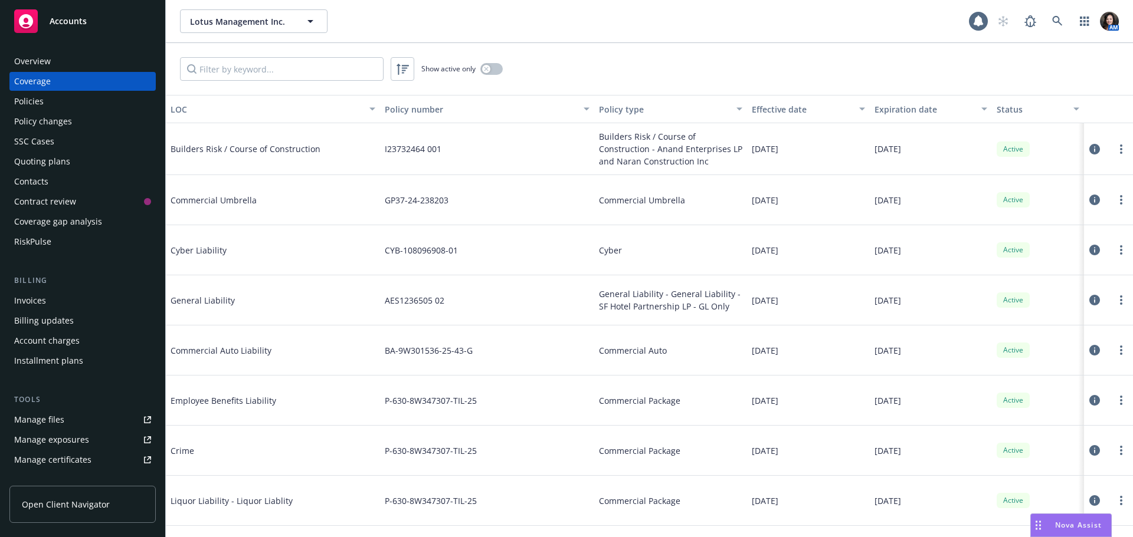
click at [97, 95] on div "Policies" at bounding box center [82, 101] width 137 height 19
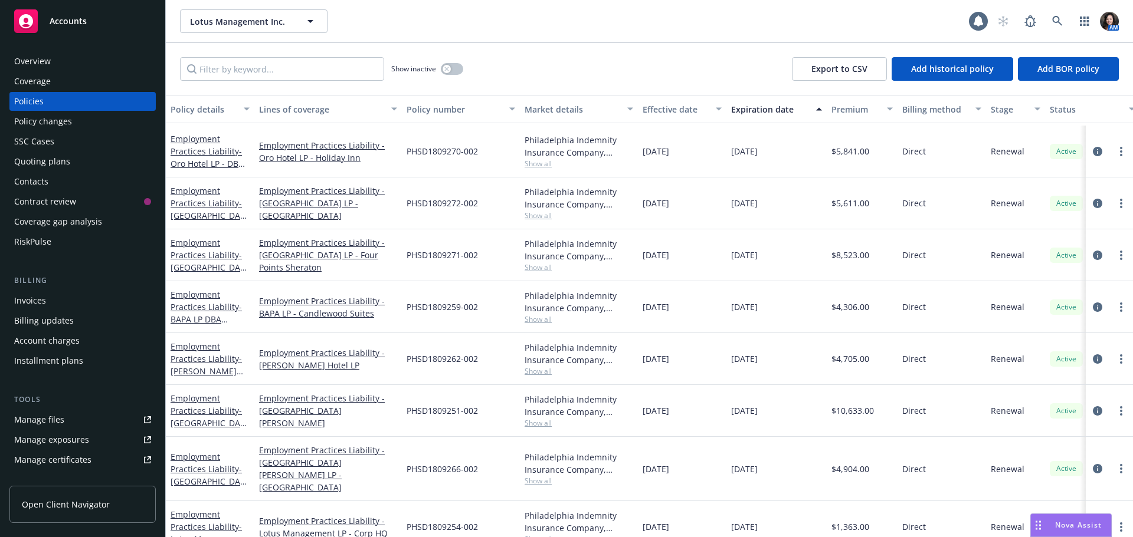
scroll to position [723, 0]
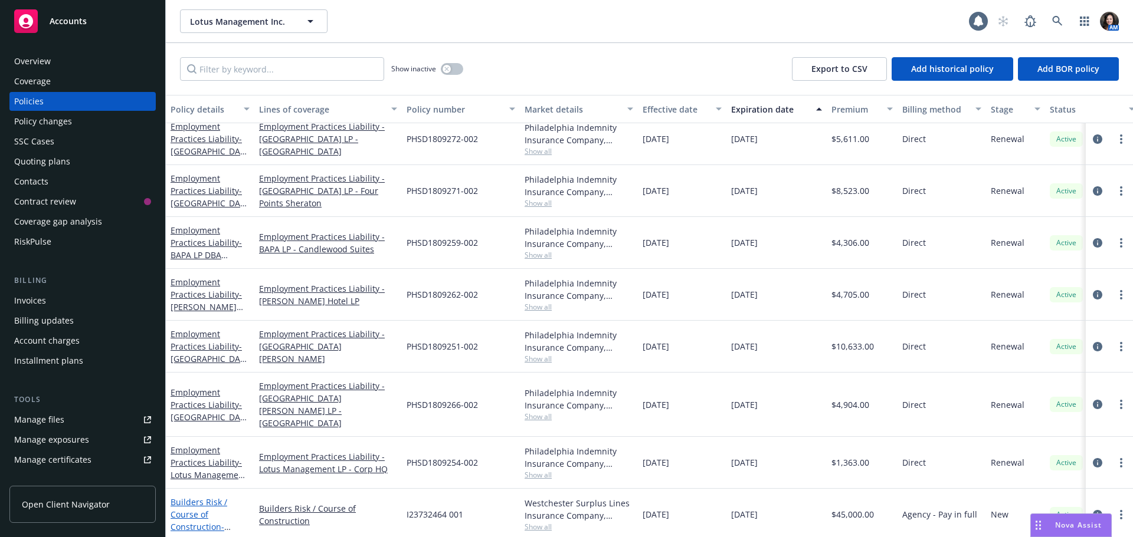
click at [191, 497] on link "Builders Risk / Course of Construction - Anand Enterprises LP and Naran Constru…" at bounding box center [208, 533] width 74 height 73
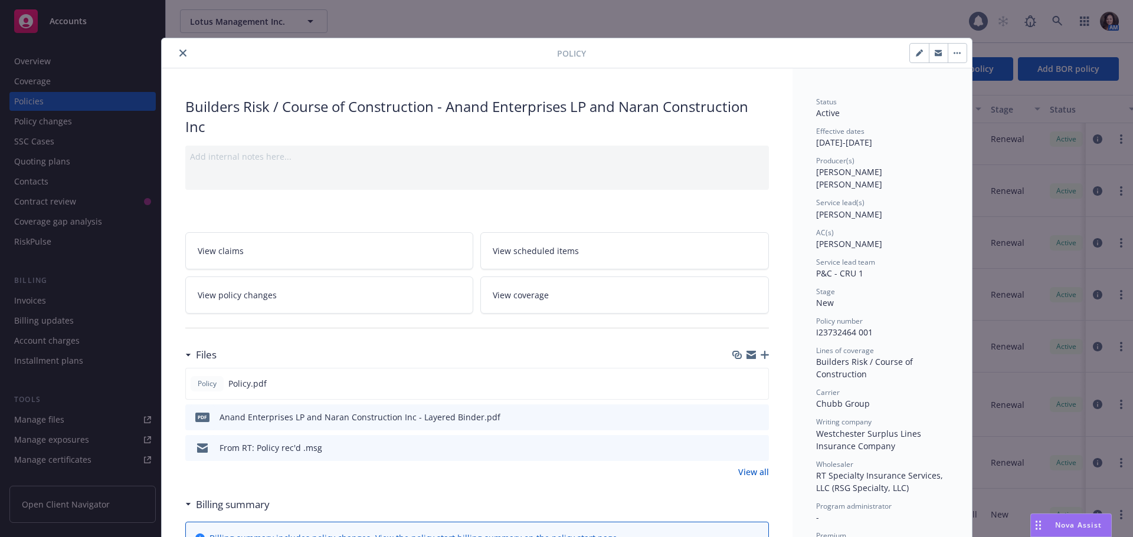
scroll to position [35, 0]
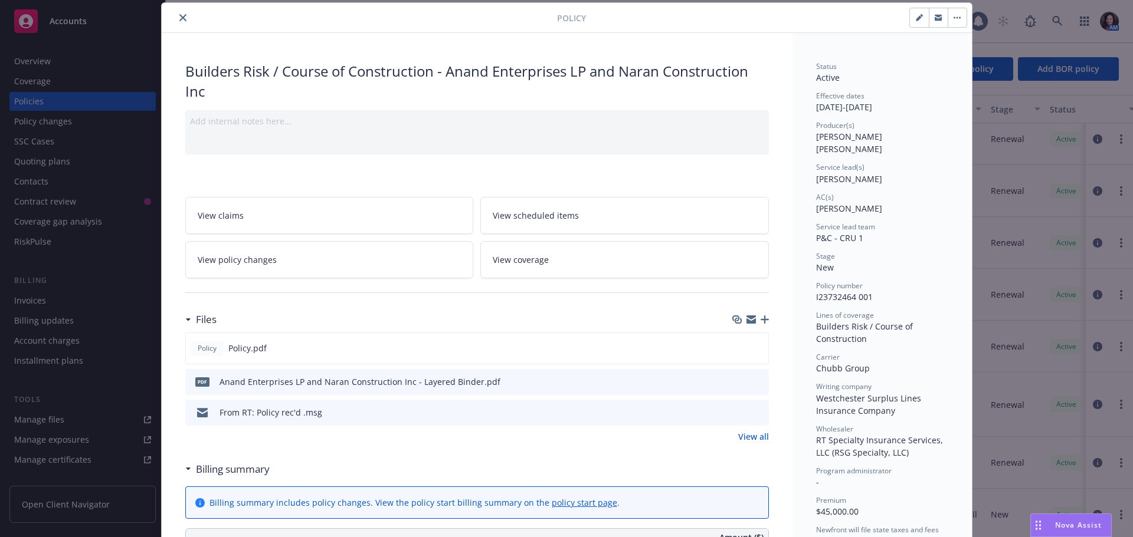
click at [757, 441] on link "View all" at bounding box center [753, 437] width 31 height 12
